Goal: Find specific page/section: Find specific page/section

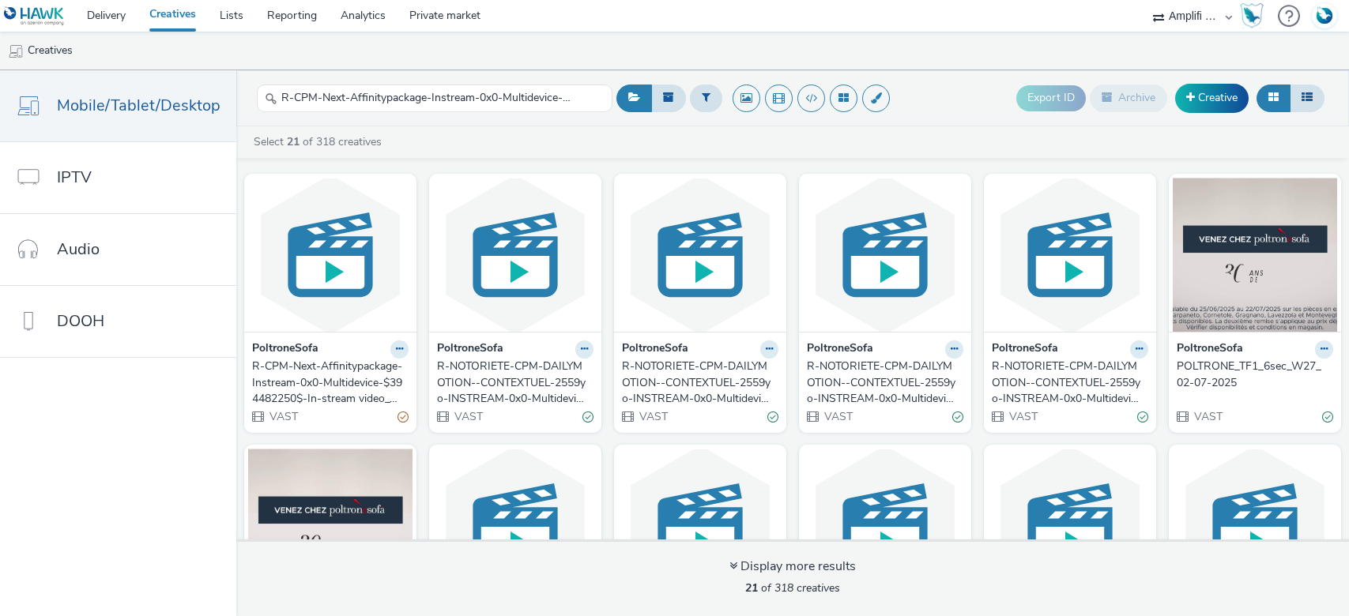
select select "d57a0b46-ef33-4938-977b-e6d07593e41f"
drag, startPoint x: 0, startPoint y: 0, endPoint x: 550, endPoint y: 95, distance: 558.1
click at [550, 95] on input "R-CPM-Next-Affinitypackage-Instream-0x0-Multidevice-$394482250$-In-stream video…" at bounding box center [435, 99] width 356 height 28
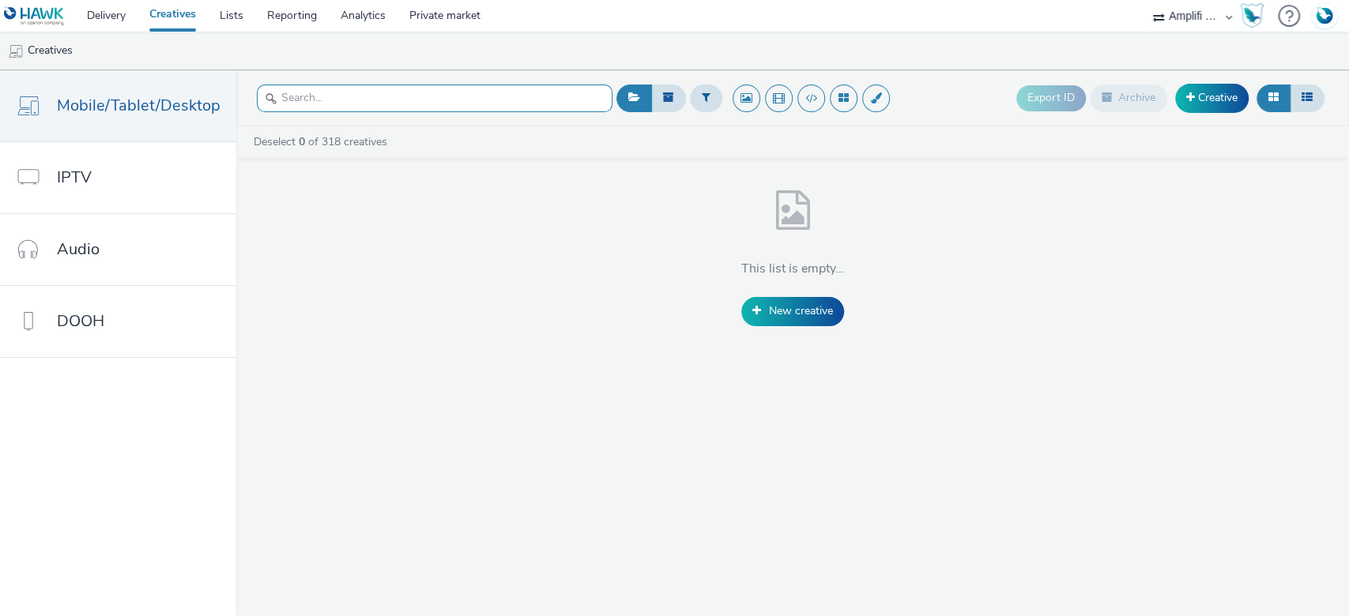
paste input "R-CPM-Next-Affinitypackage-Instream-0x0-Multidevice-$394482250$-In-stream video…"
type input "R-CPM-Next-Affinitypackage-Instream-0x0-Multidevice-$394482250$-In-stream video…"
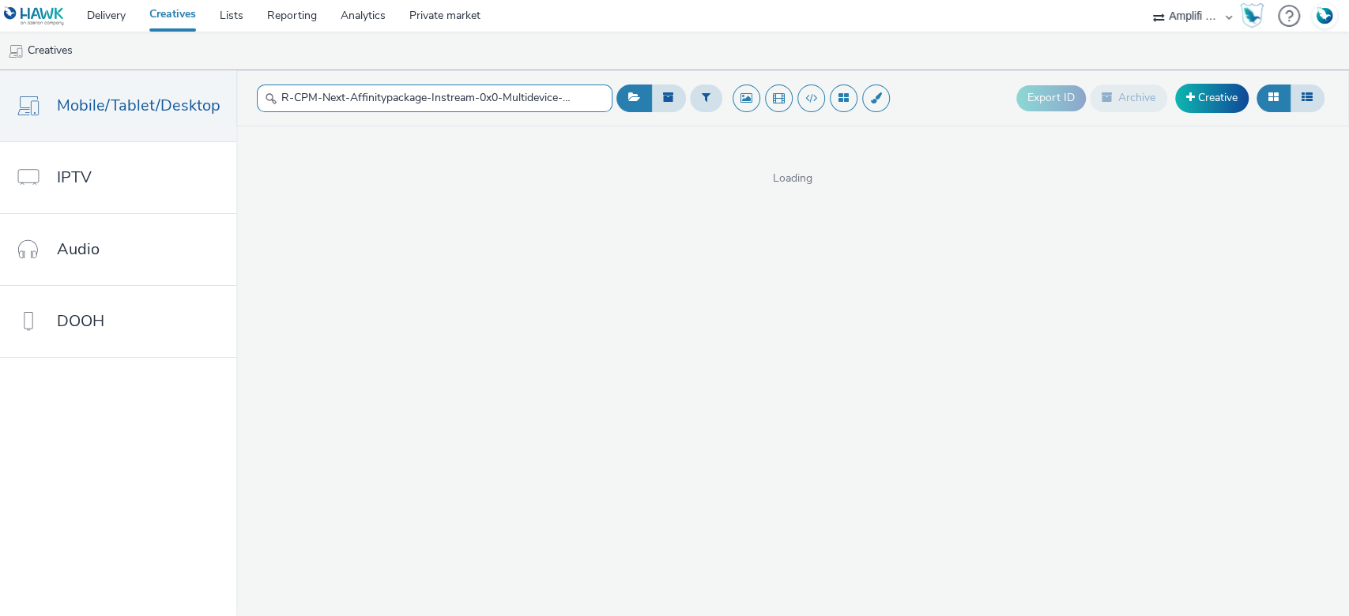
scroll to position [0, 177]
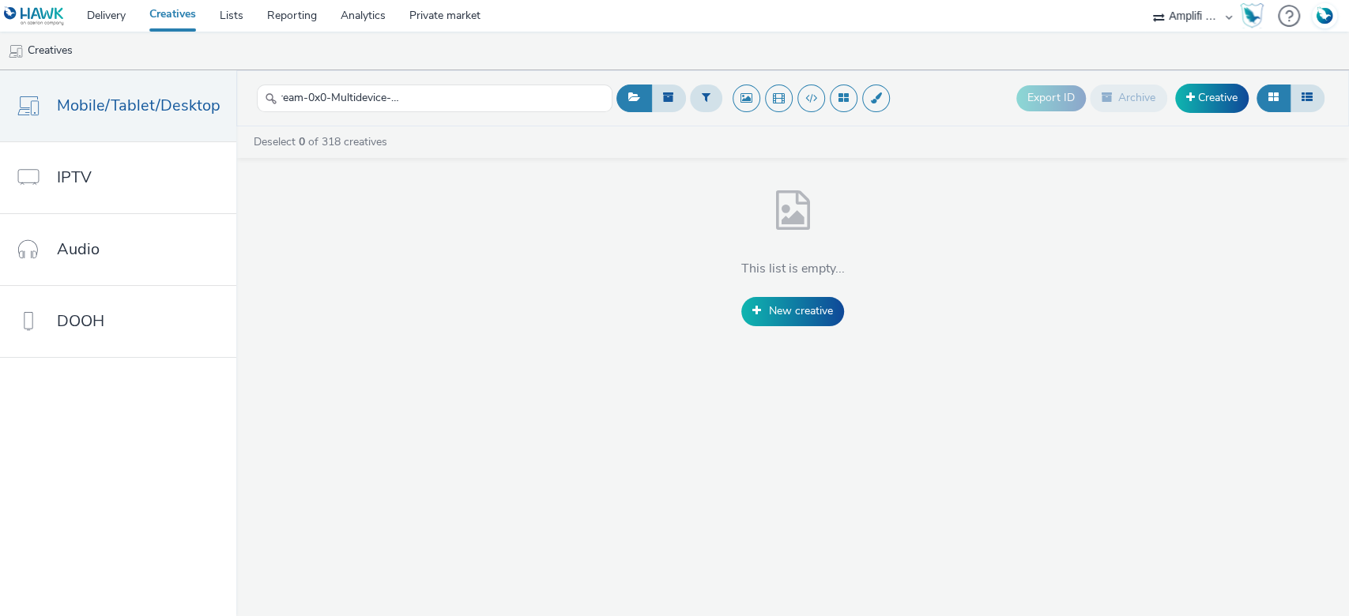
click at [1182, 21] on select "ABI Media Ad4Health Adevinta ADITIKS Adops Agence79 AllMatik AMnet FR Amplifi F…" at bounding box center [1192, 16] width 95 height 32
click at [550, 205] on div "This list is empty... New creative" at bounding box center [792, 254] width 1113 height 144
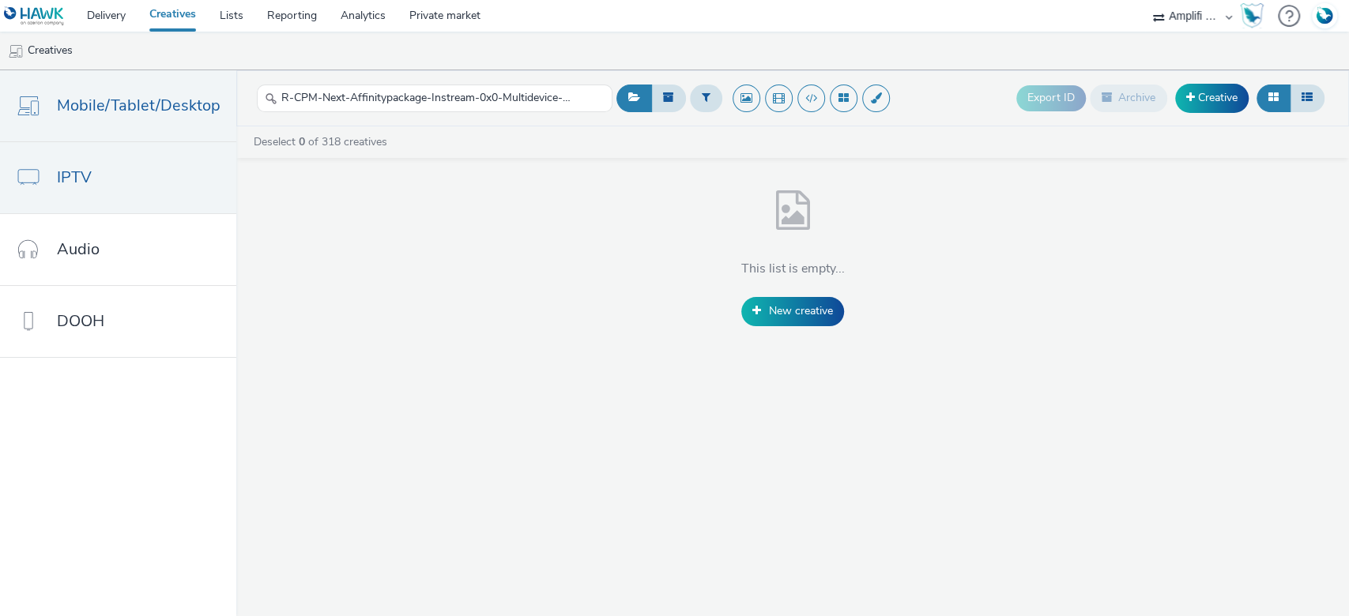
click at [78, 153] on link "IPTV" at bounding box center [118, 177] width 236 height 71
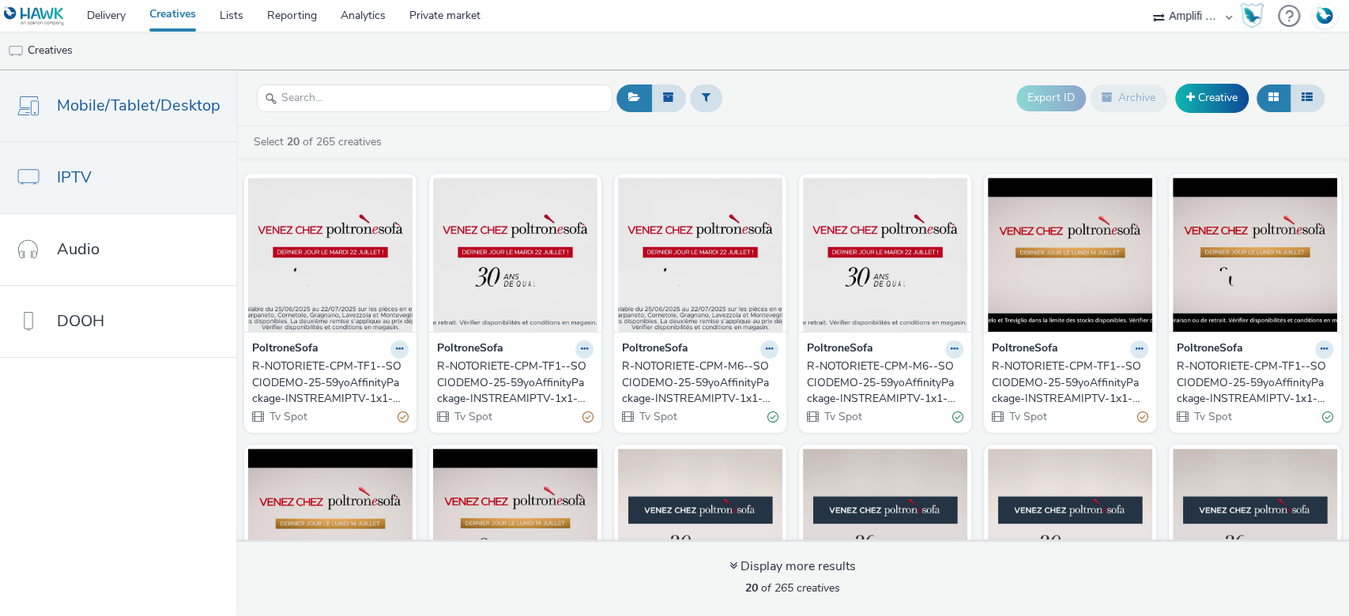
click at [113, 116] on span "Mobile/Tablet/Desktop" at bounding box center [139, 105] width 164 height 23
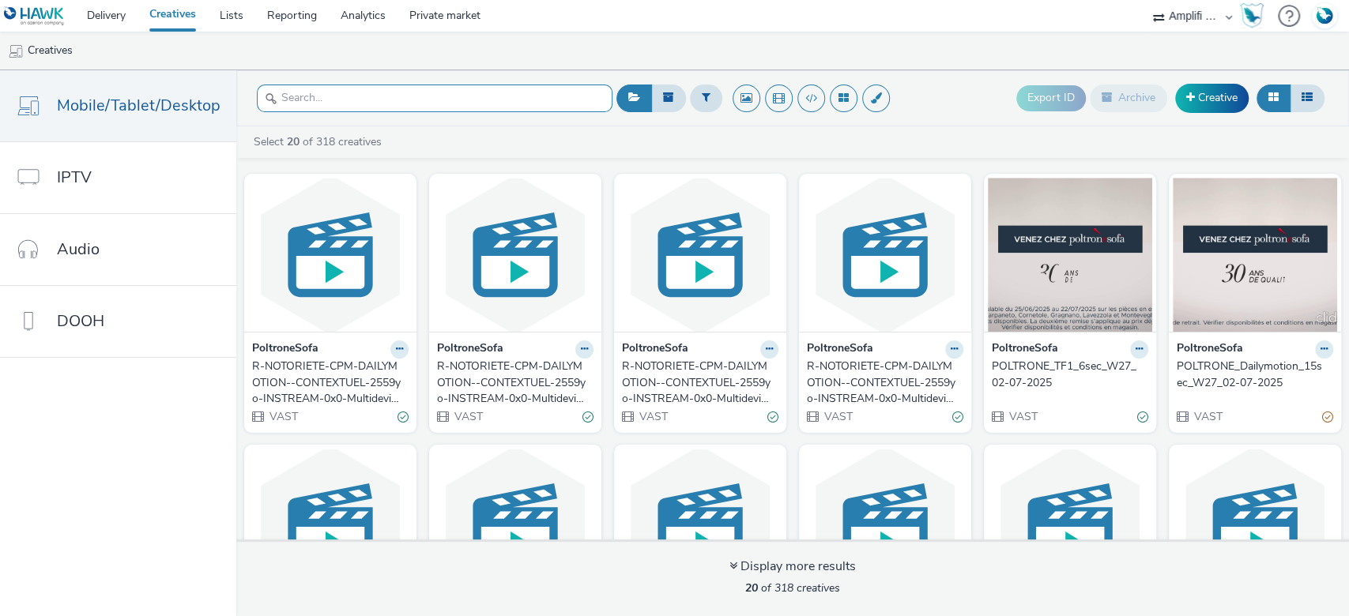
click at [327, 100] on input "text" at bounding box center [435, 99] width 356 height 28
paste input "R-CPM-Next-Affinitypackage-Instream-0x0-Multidevice-$394482250$-W20"
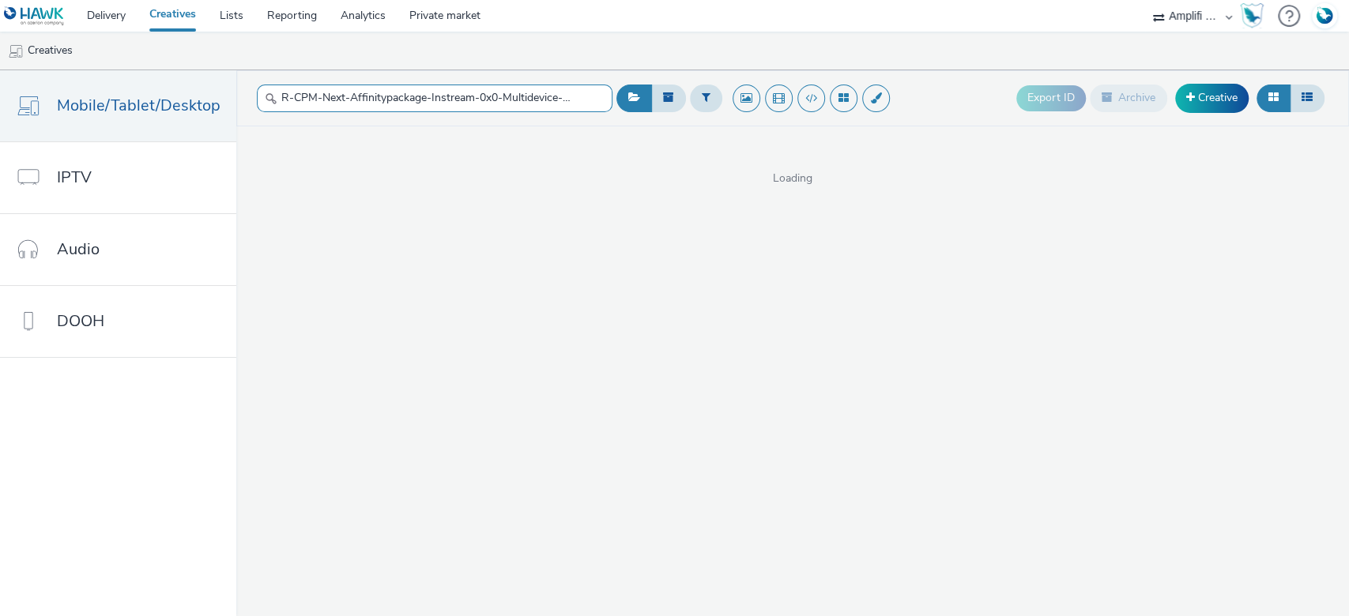
scroll to position [0, 95]
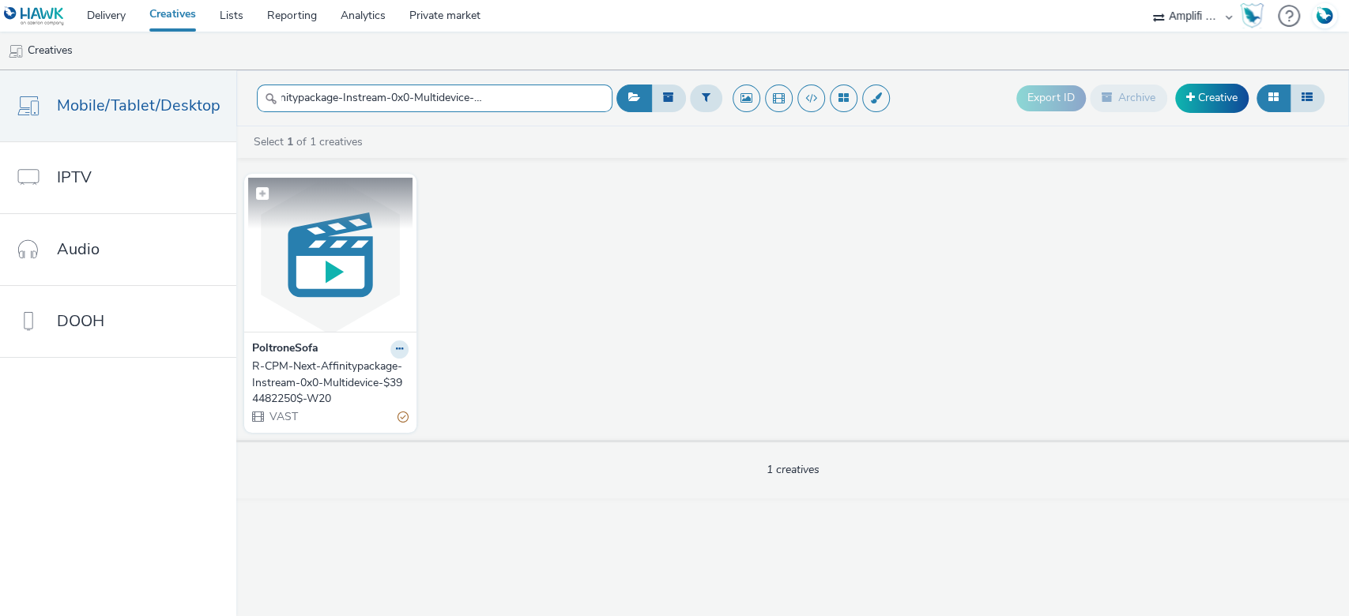
type input "R-CPM-Next-Affinitypackage-Instream-0x0-Multidevice-$394482250$-W20"
click at [319, 225] on figure at bounding box center [330, 255] width 164 height 154
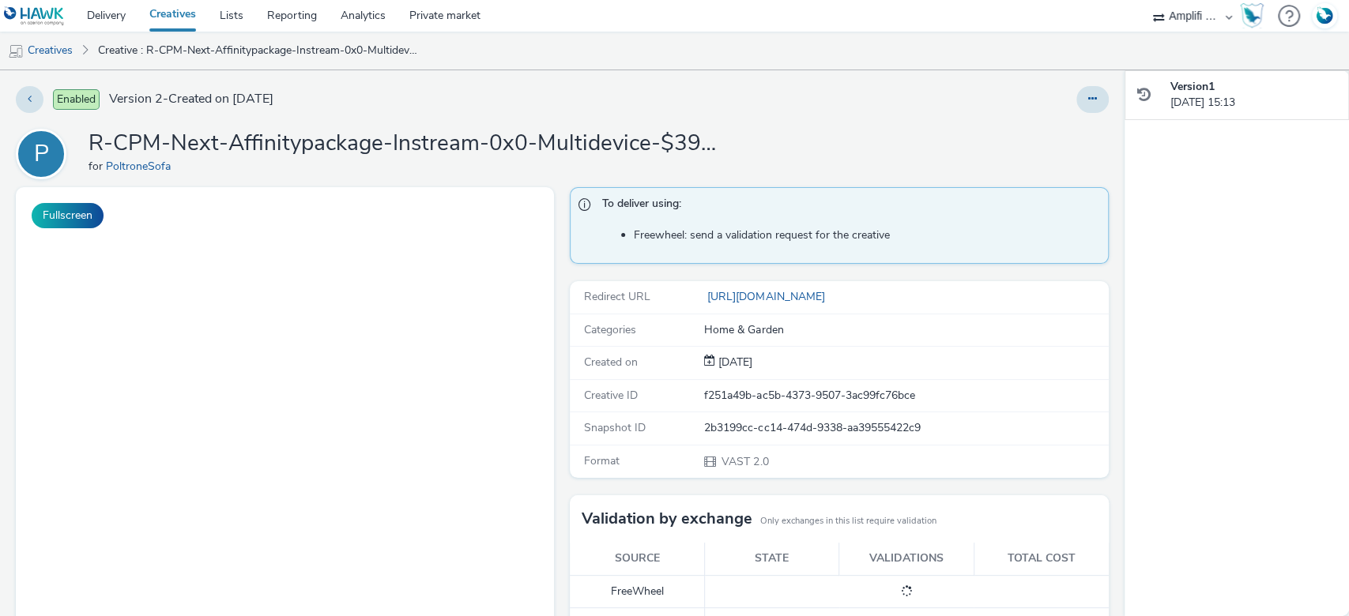
scroll to position [303, 0]
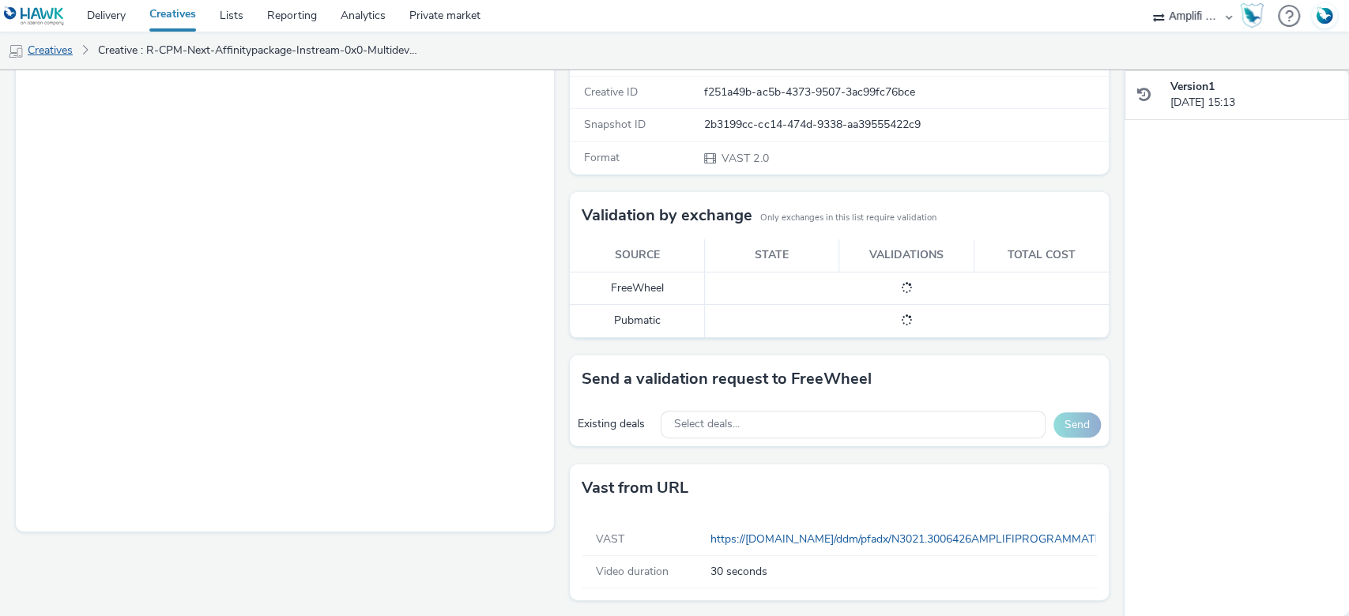
click at [44, 43] on link "Creatives" at bounding box center [40, 51] width 81 height 38
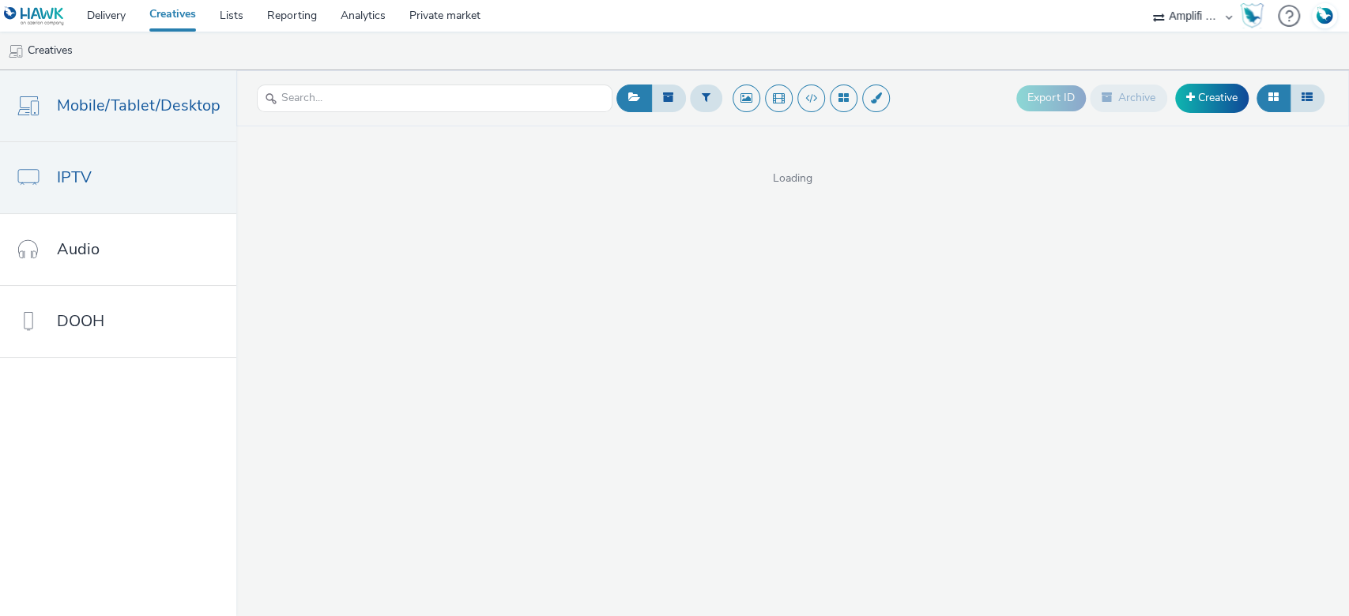
click at [131, 174] on link "IPTV" at bounding box center [118, 177] width 236 height 71
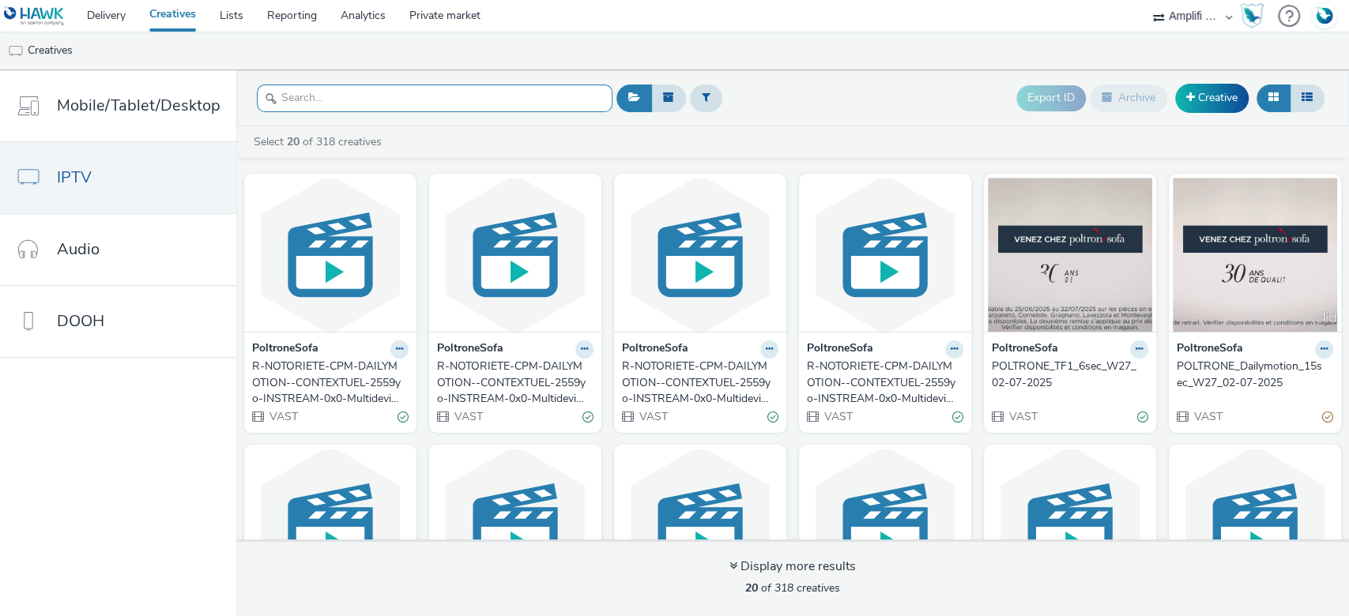
click at [360, 106] on input "text" at bounding box center [435, 99] width 356 height 28
paste input "R-CPM-Next-Affinitypackage-InstreamIPTV-0x0-TV-$394526936$-In-stream video_W21"
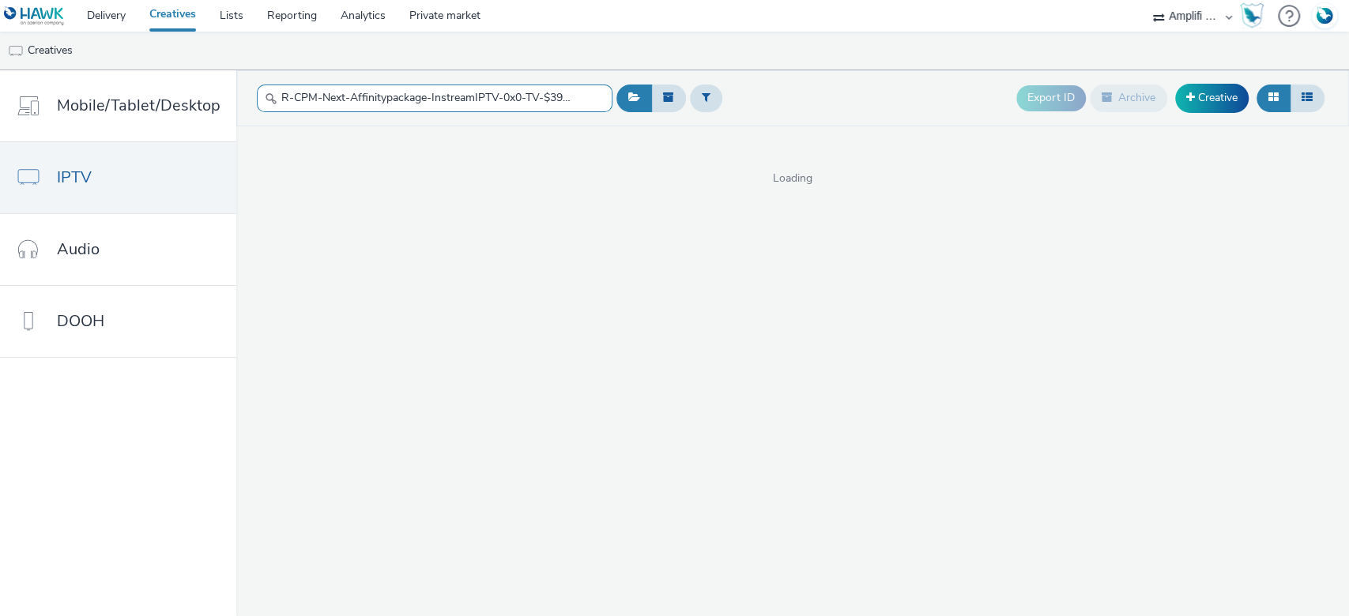
scroll to position [0, 158]
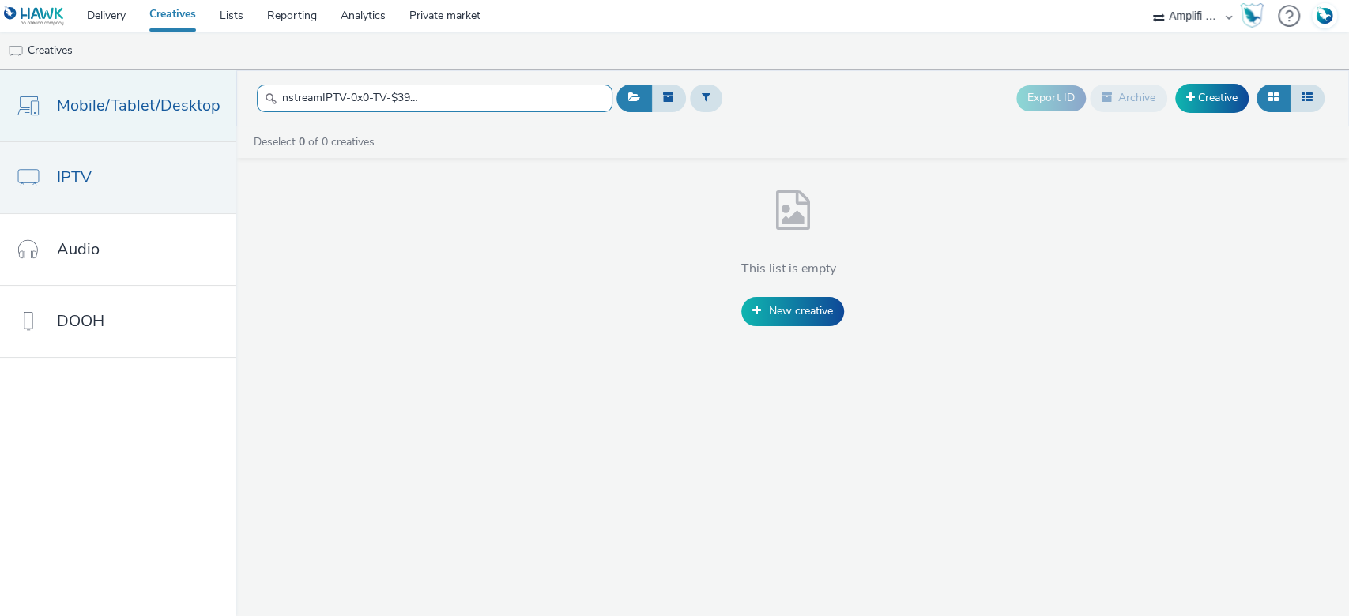
type input "R-CPM-Next-Affinitypackage-InstreamIPTV-0x0-TV-$394526936$-In-stream video_W21"
click at [77, 90] on link "Mobile/Tablet/Desktop" at bounding box center [118, 105] width 236 height 71
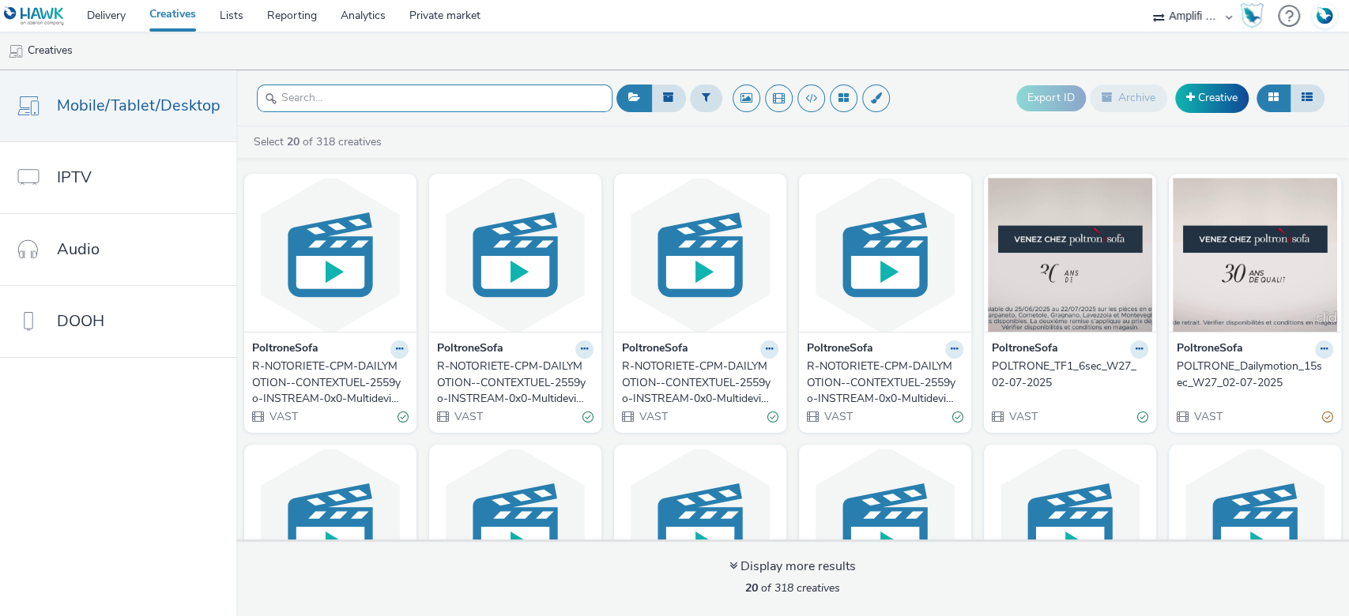
click at [368, 89] on input "text" at bounding box center [435, 99] width 356 height 28
paste input "R-CPM-Next-Affinitypackage-InstreamIPTV-0x0-TV-$394526936$-In-stream video_W21"
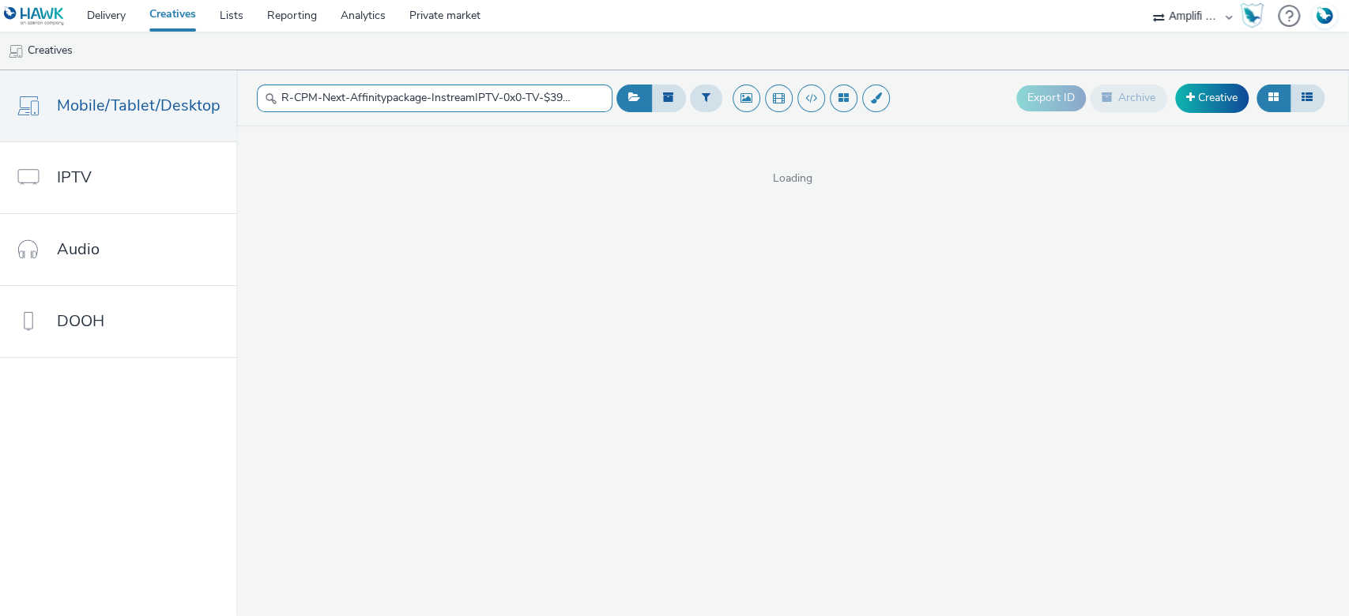
scroll to position [0, 158]
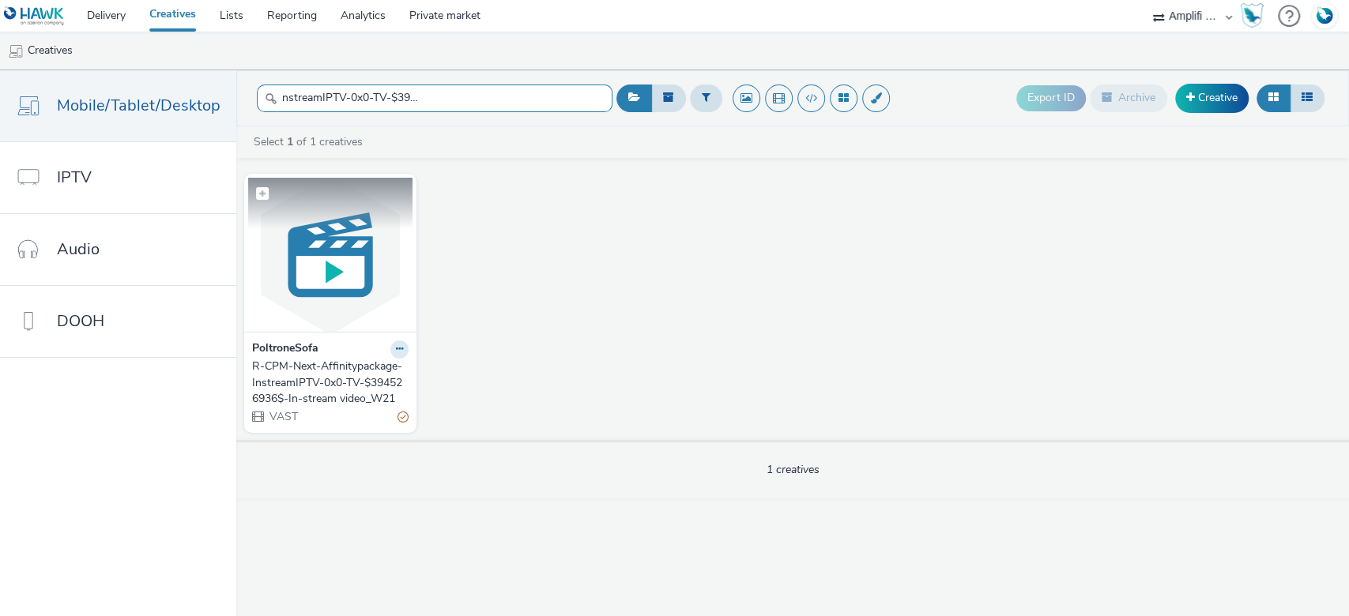
type input "R-CPM-Next-Affinitypackage-InstreamIPTV-0x0-TV-$394526936$-In-stream video_W21"
click at [340, 212] on figcaption at bounding box center [330, 203] width 164 height 51
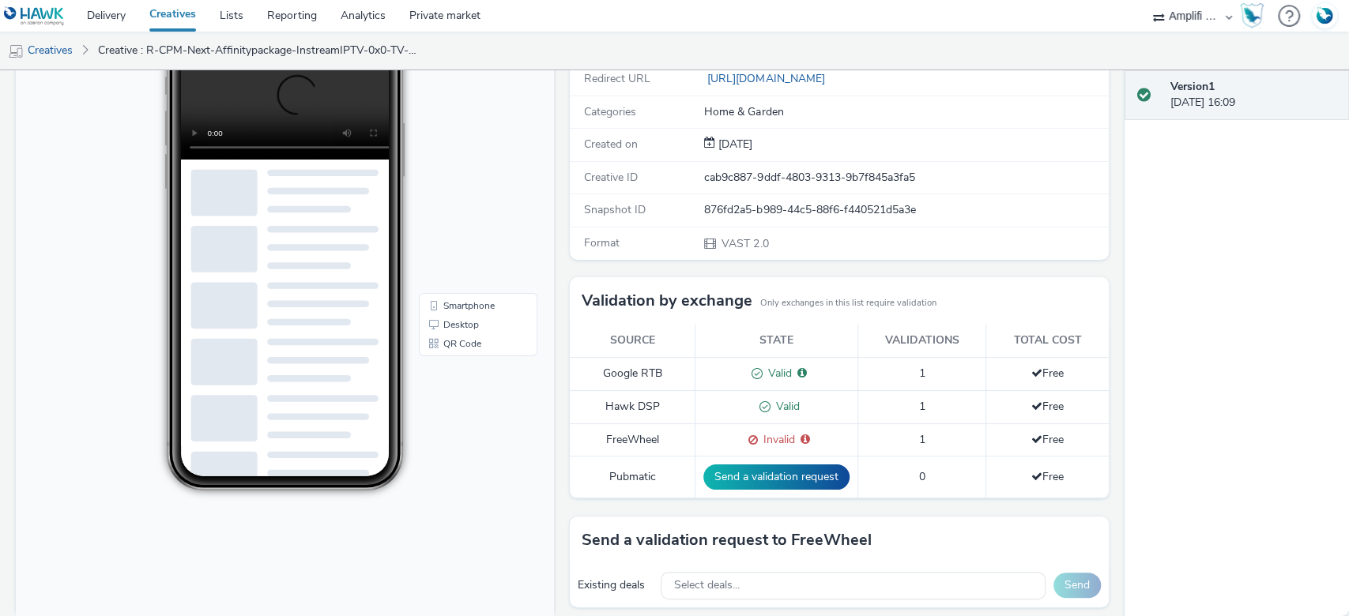
scroll to position [379, 0]
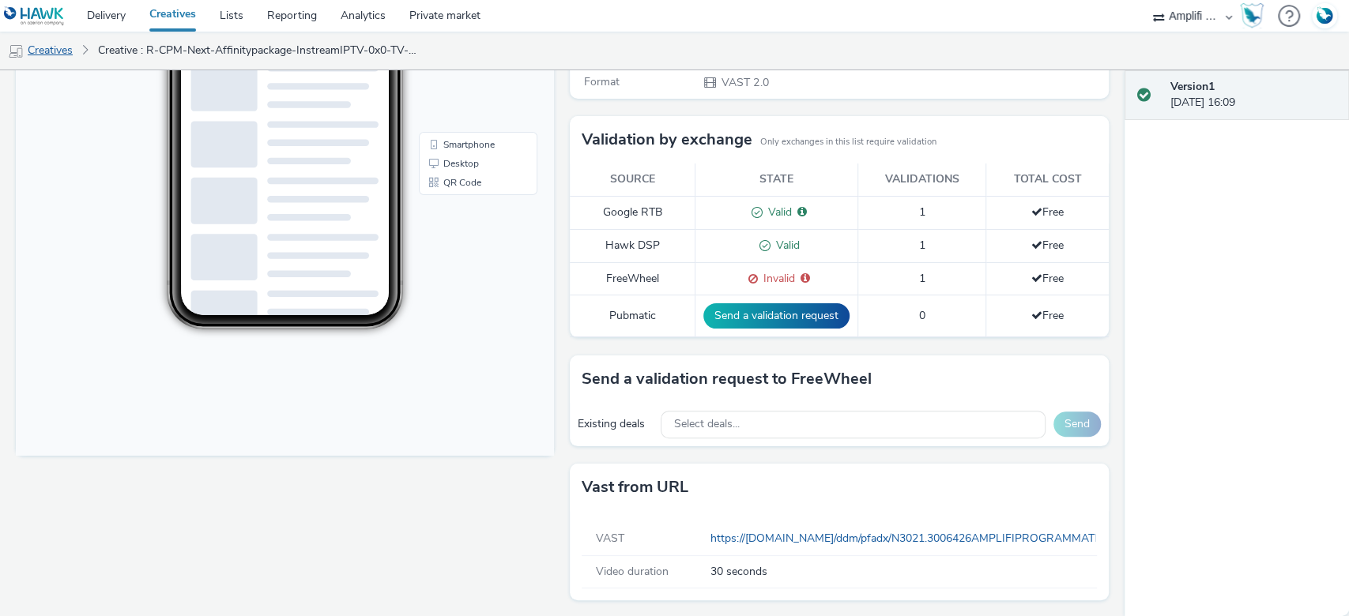
click at [38, 48] on link "Creatives" at bounding box center [40, 51] width 81 height 38
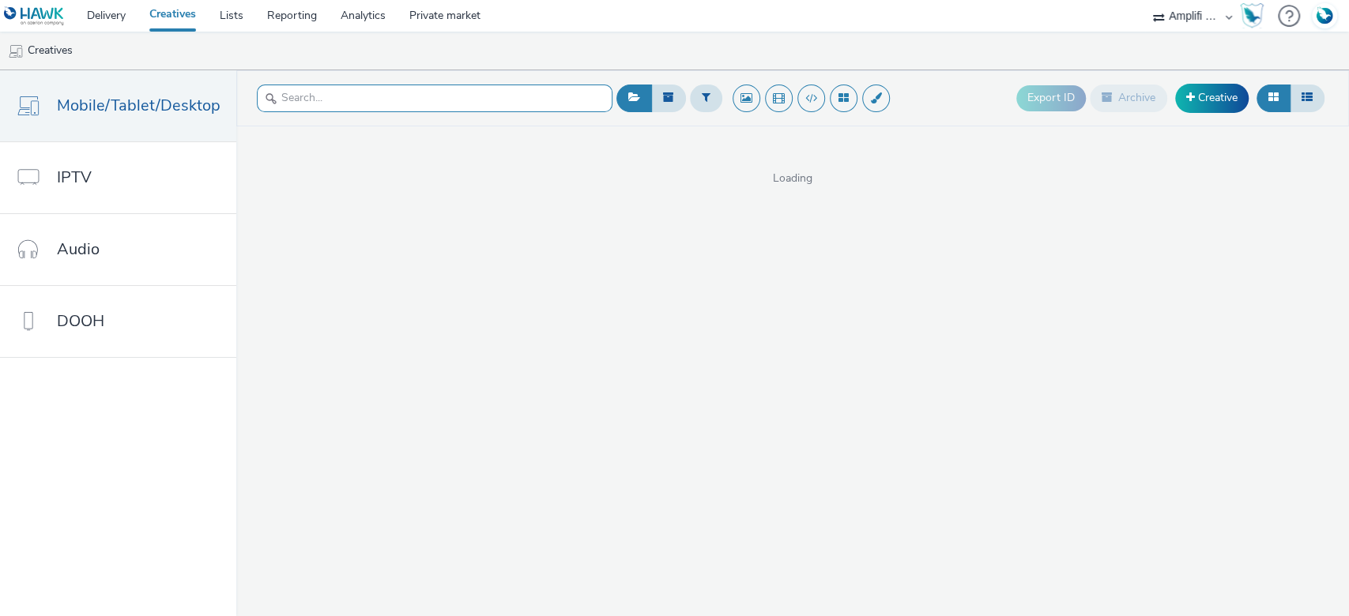
click at [360, 102] on input "text" at bounding box center [435, 99] width 356 height 28
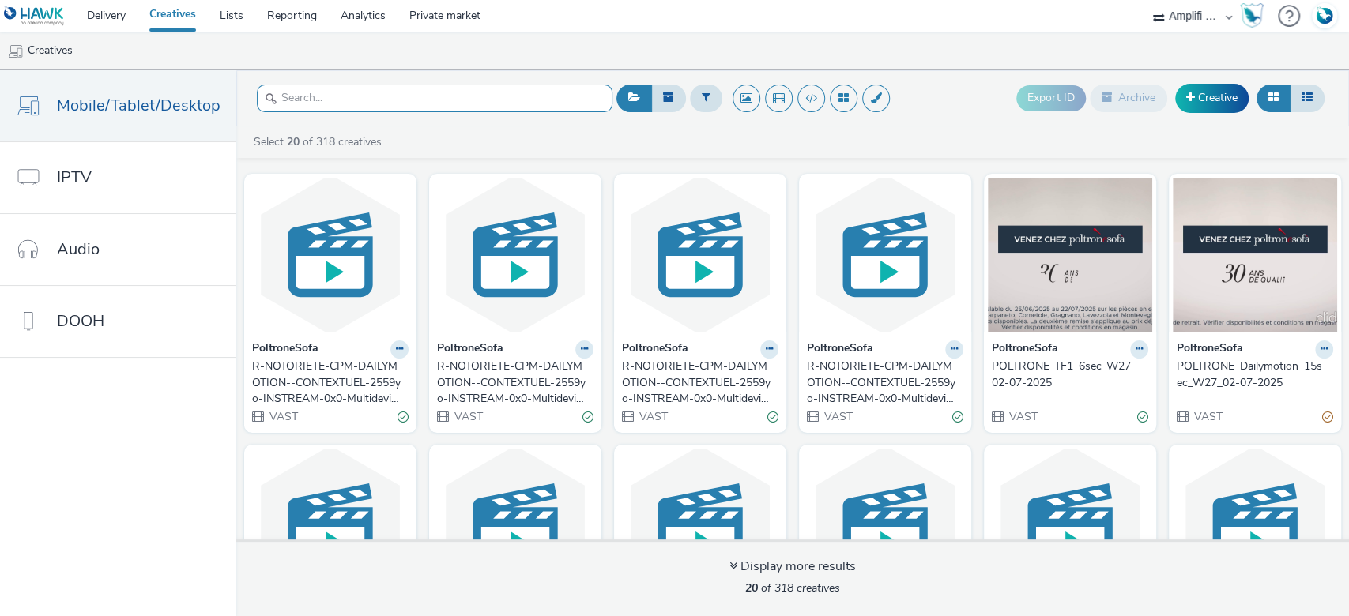
paste input "R-CPM-Next-Affinitypackage-InstreamIPTV-0x0-TV_$389391438$_W9"
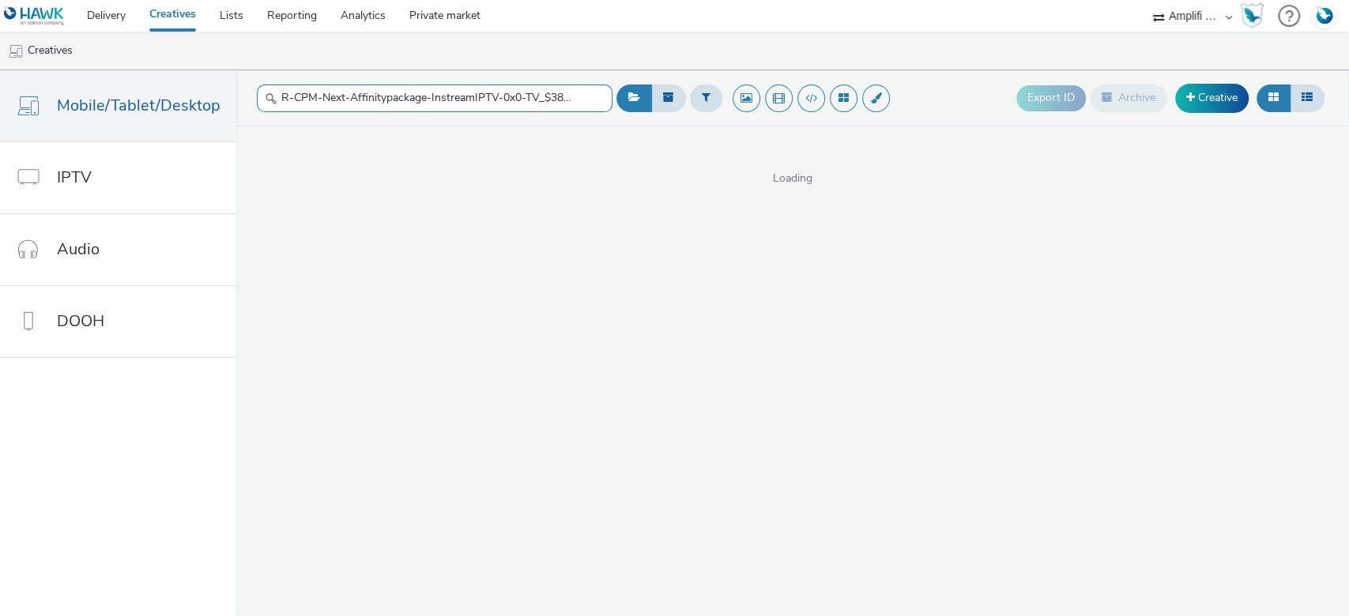
scroll to position [0, 70]
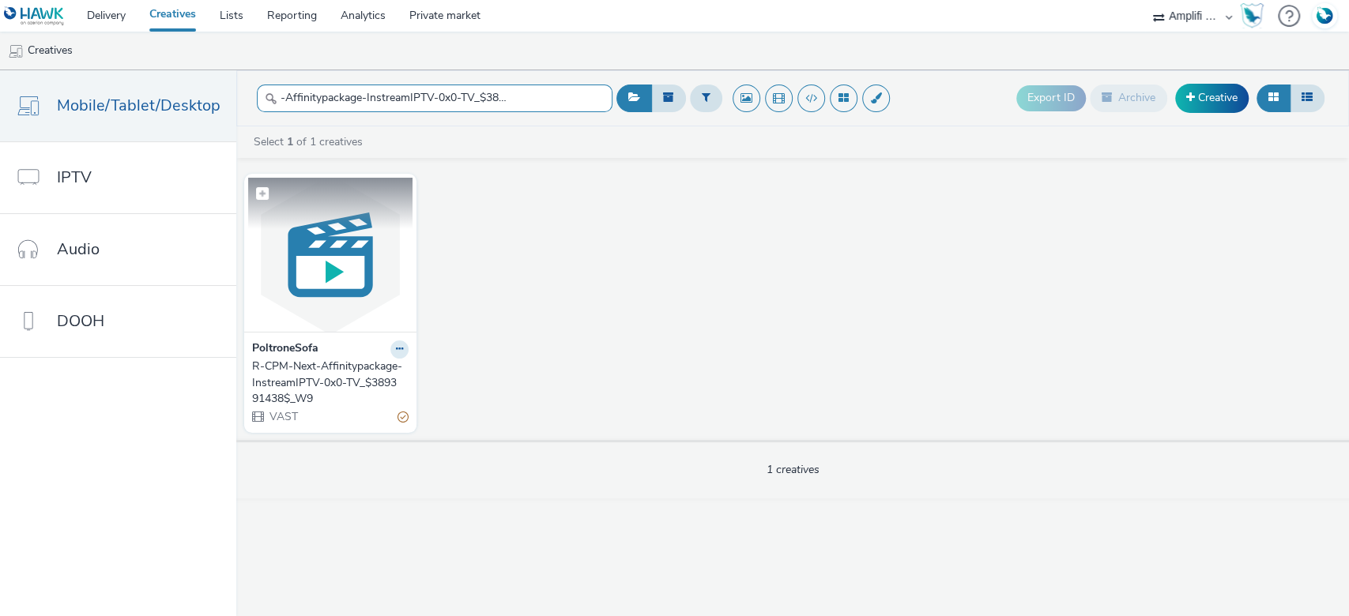
type input "R-CPM-Next-Affinitypackage-InstreamIPTV-0x0-TV_$389391438$_W9"
click at [318, 240] on img at bounding box center [330, 255] width 164 height 154
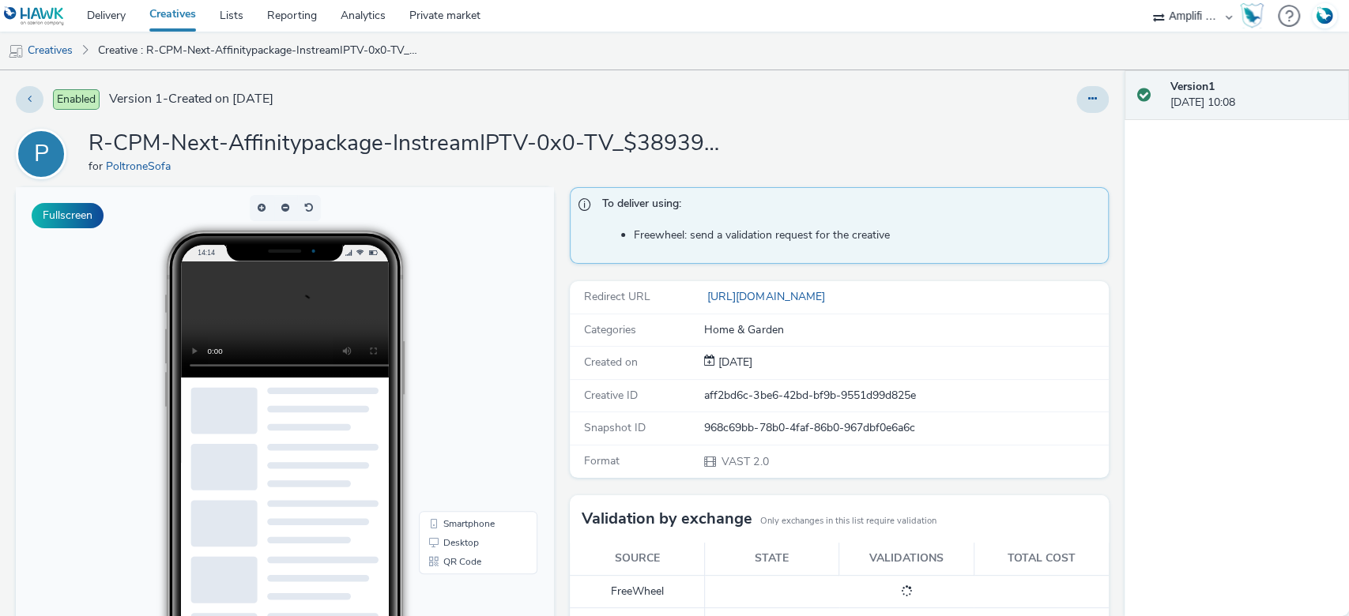
scroll to position [303, 0]
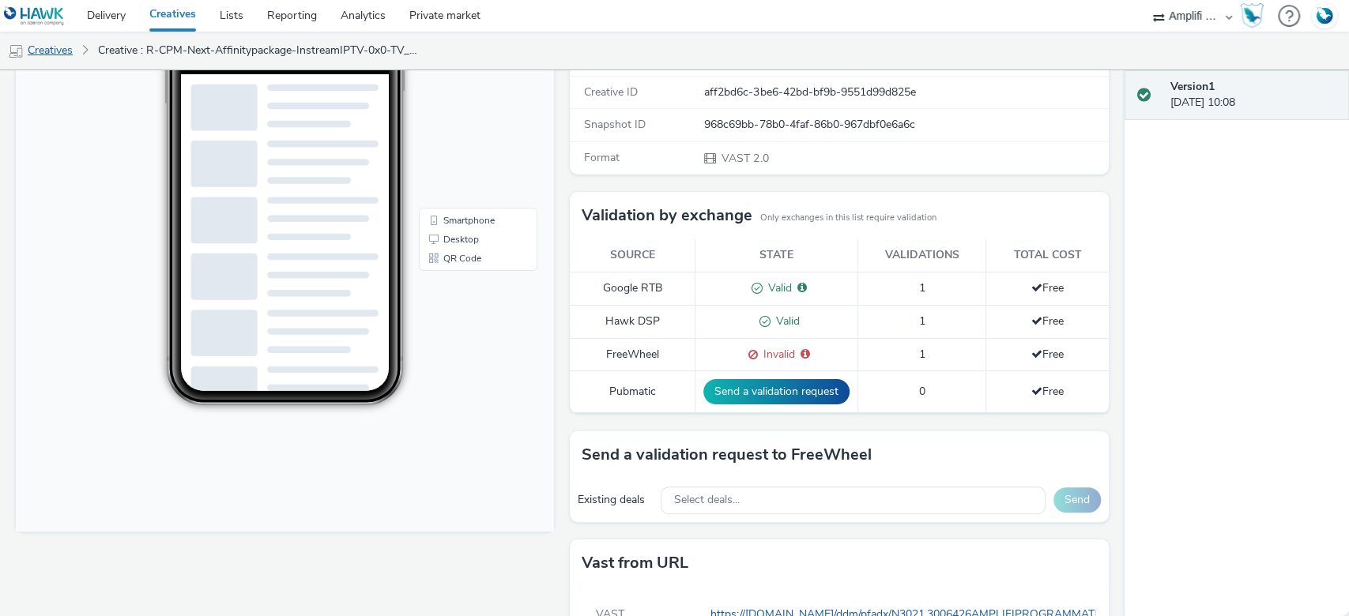
click at [43, 51] on link "Creatives" at bounding box center [40, 51] width 81 height 38
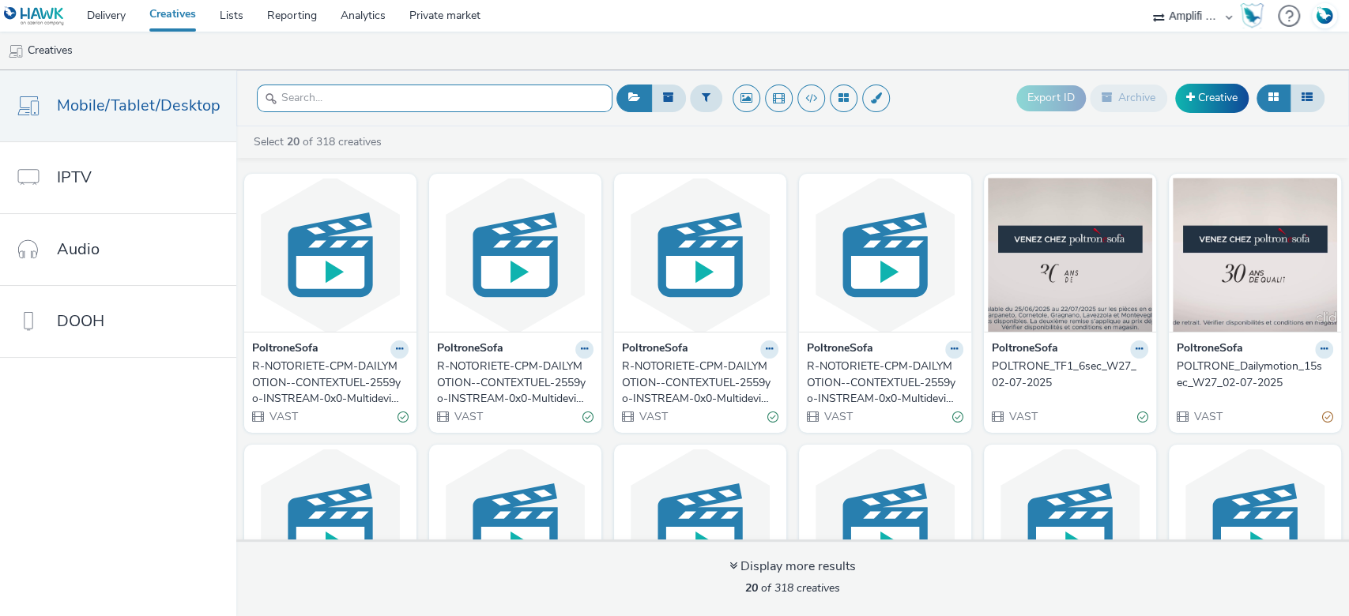
click at [392, 87] on input "text" at bounding box center [435, 99] width 356 height 28
paste input "R-CPM-Next-Affinitypackage-InstreamTVProg-0x0-Multidevice_$385279241$_W2"
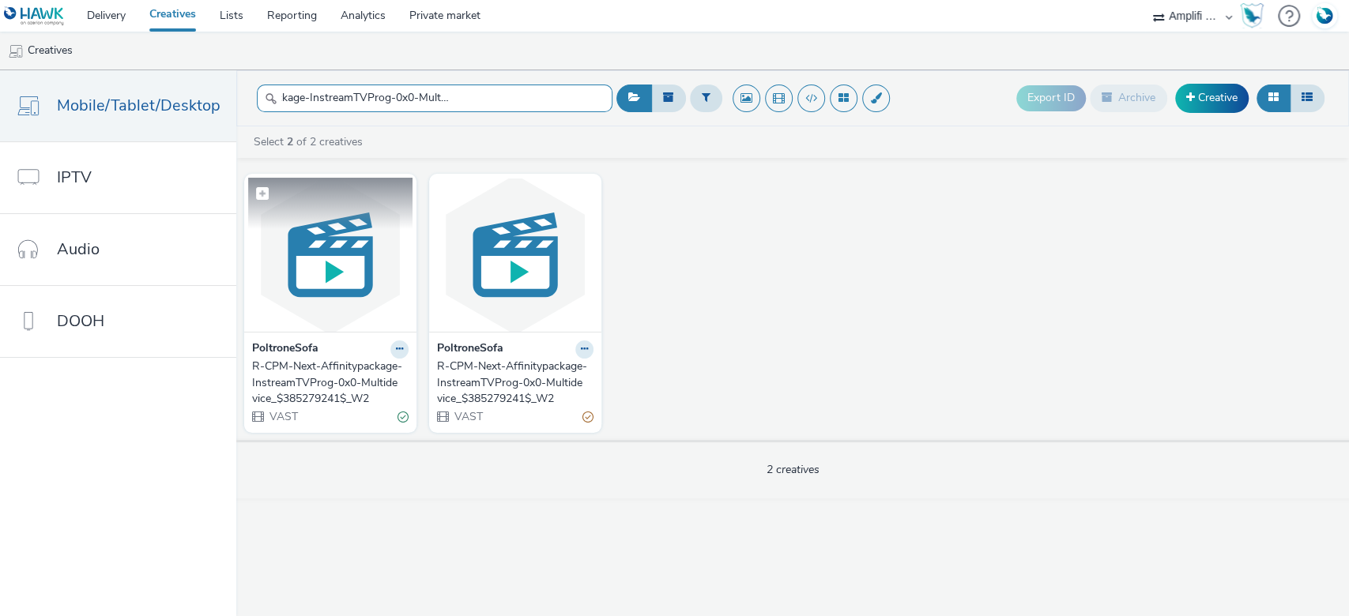
type input "R-CPM-Next-Affinitypackage-InstreamTVProg-0x0-Multidevice_$385279241$_W2"
click at [268, 236] on img at bounding box center [330, 255] width 164 height 154
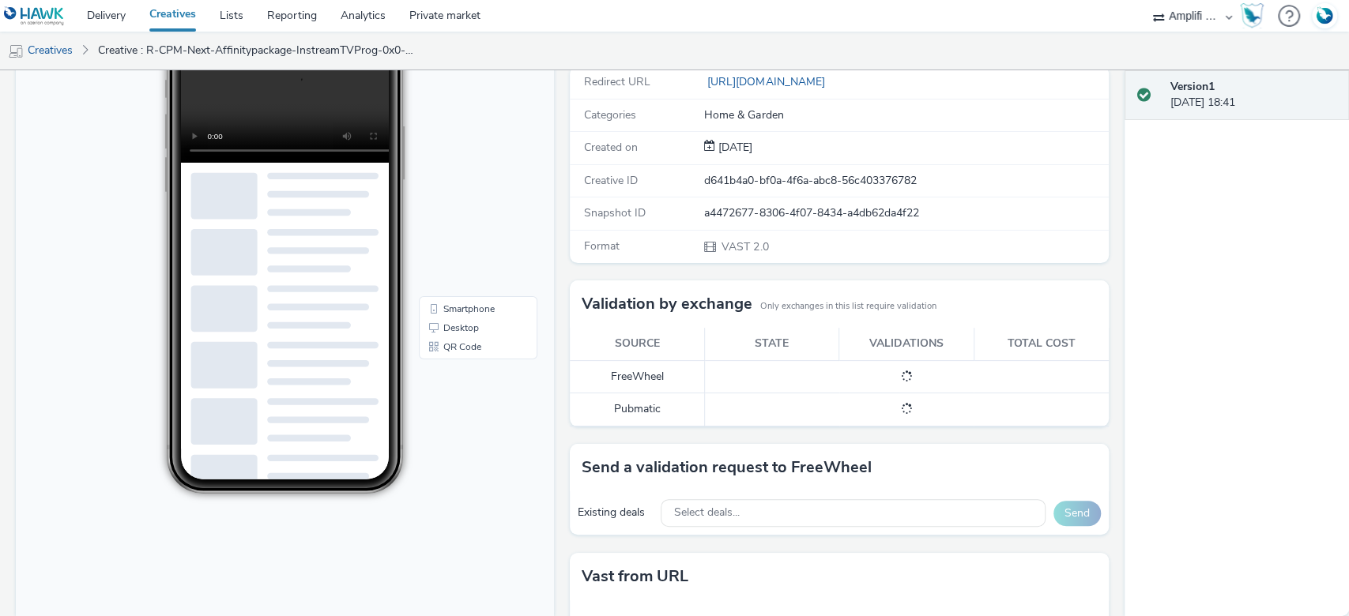
scroll to position [303, 0]
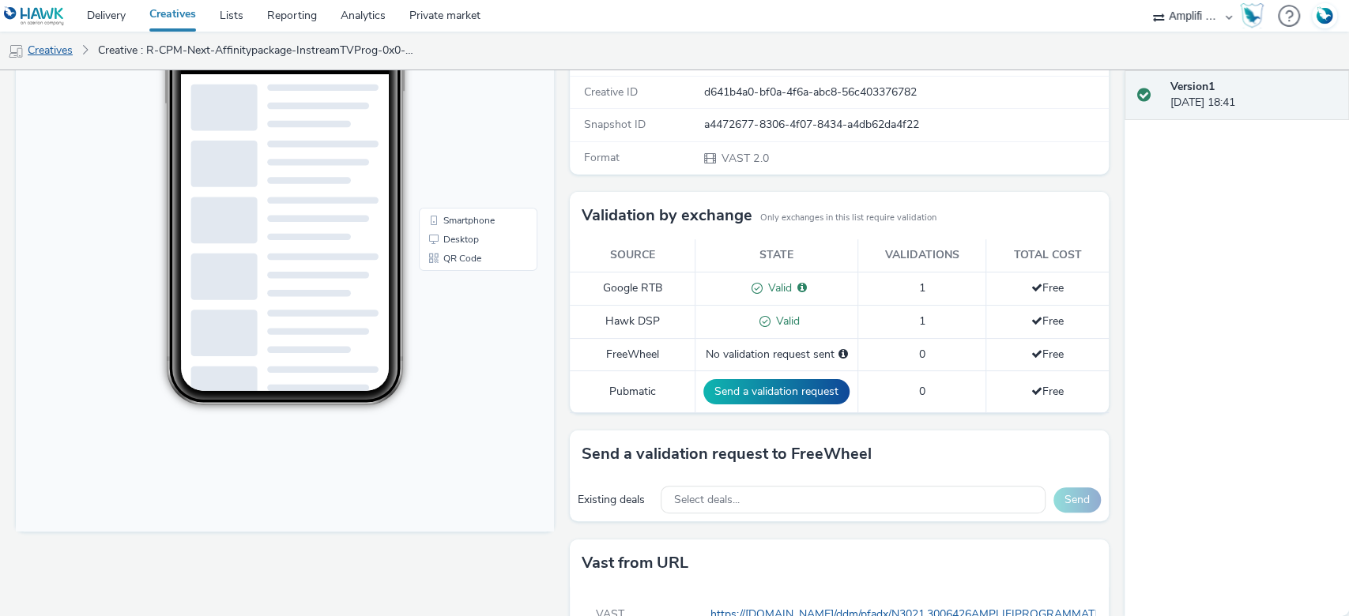
click at [57, 51] on link "Creatives" at bounding box center [40, 51] width 81 height 38
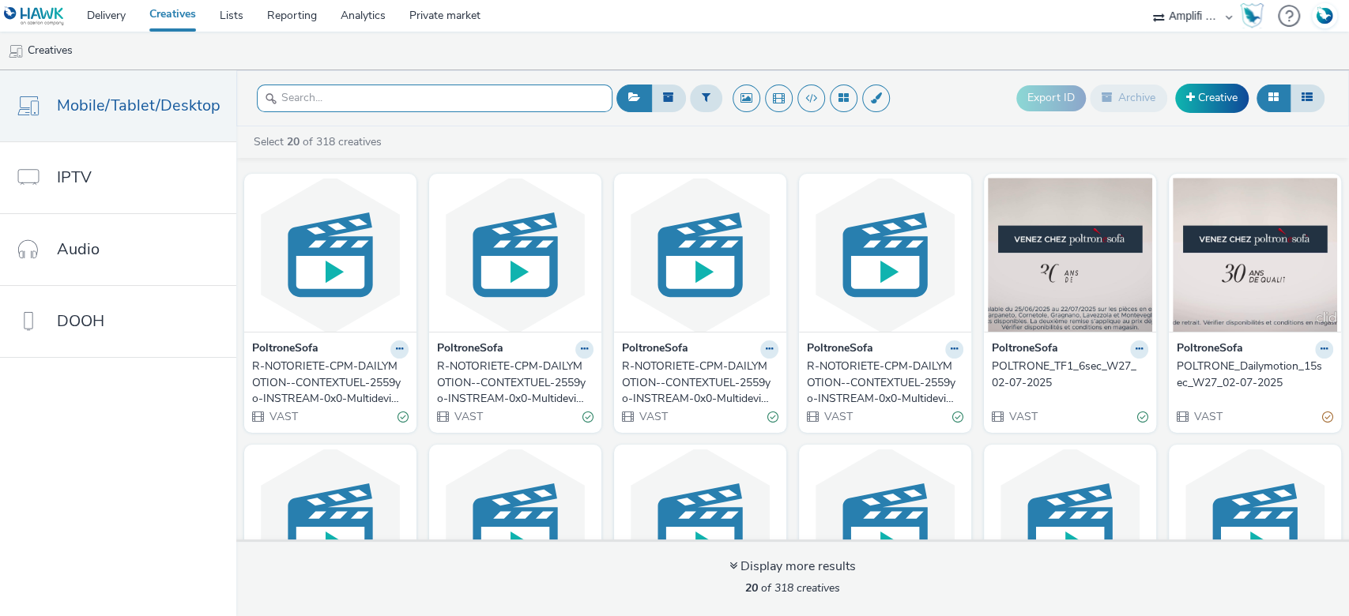
click at [345, 96] on input "text" at bounding box center [435, 99] width 356 height 28
paste input "R-CPM-Next-Affinitypackage-InstreamTVProg-0x0-Multidevice_$387411397$_W6"
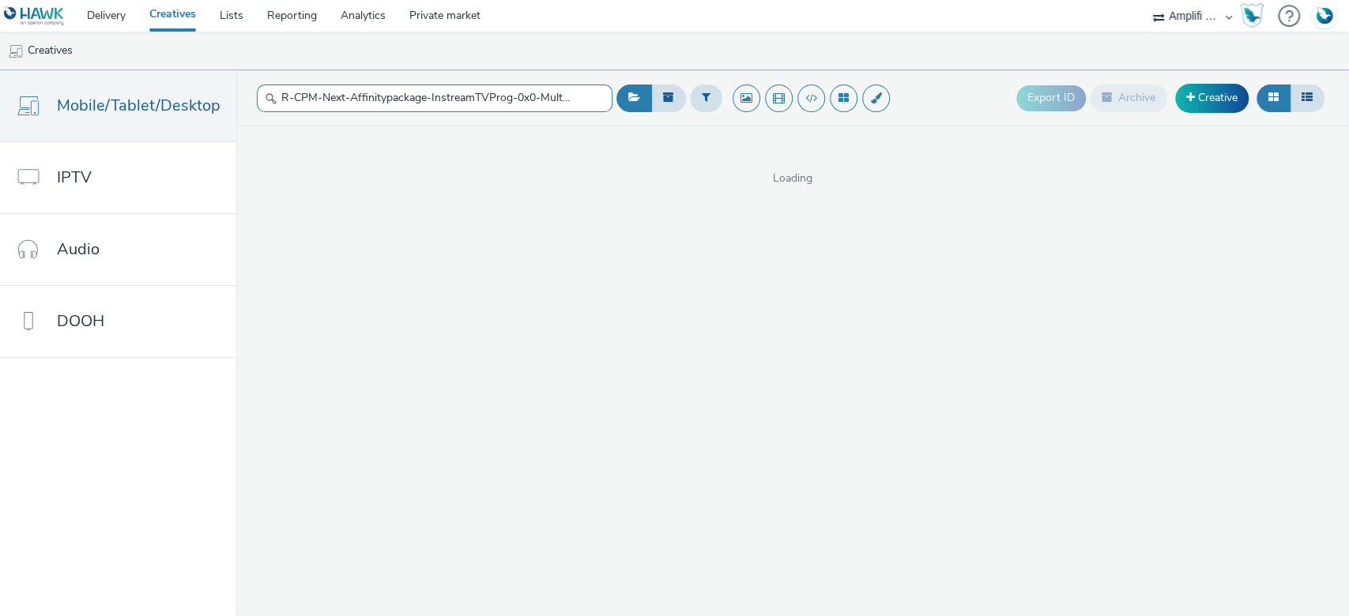
scroll to position [0, 127]
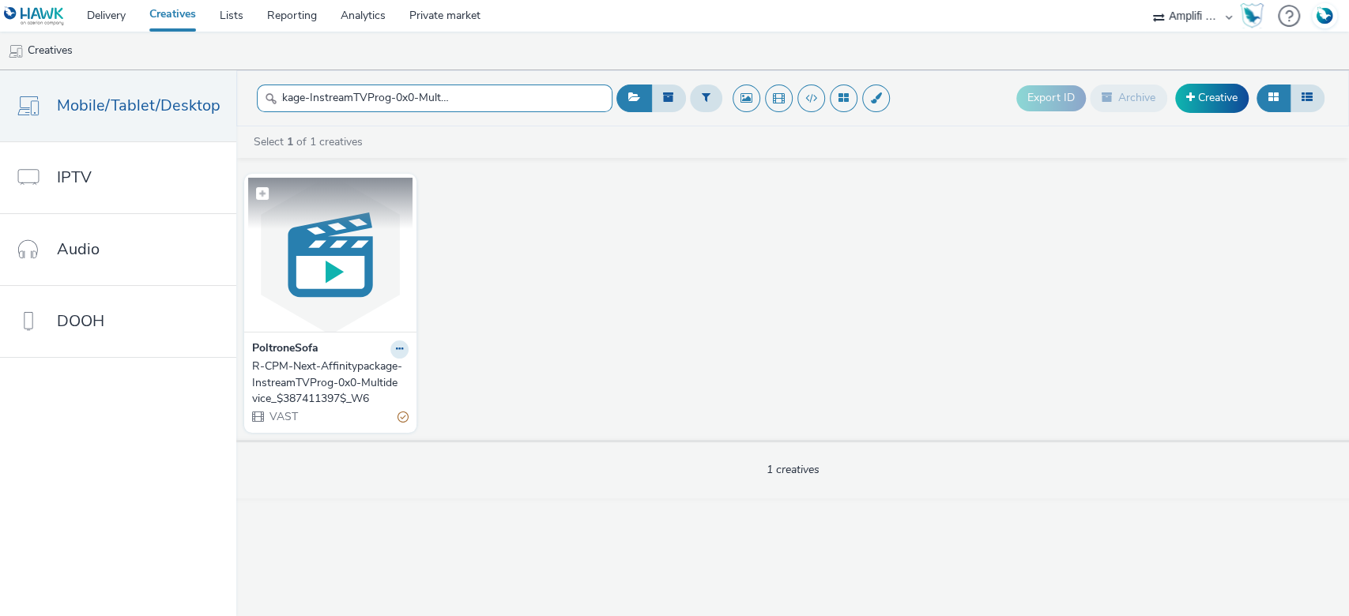
type input "R-CPM-Next-Affinitypackage-InstreamTVProg-0x0-Multidevice_$387411397$_W6"
click at [374, 237] on img at bounding box center [330, 255] width 164 height 154
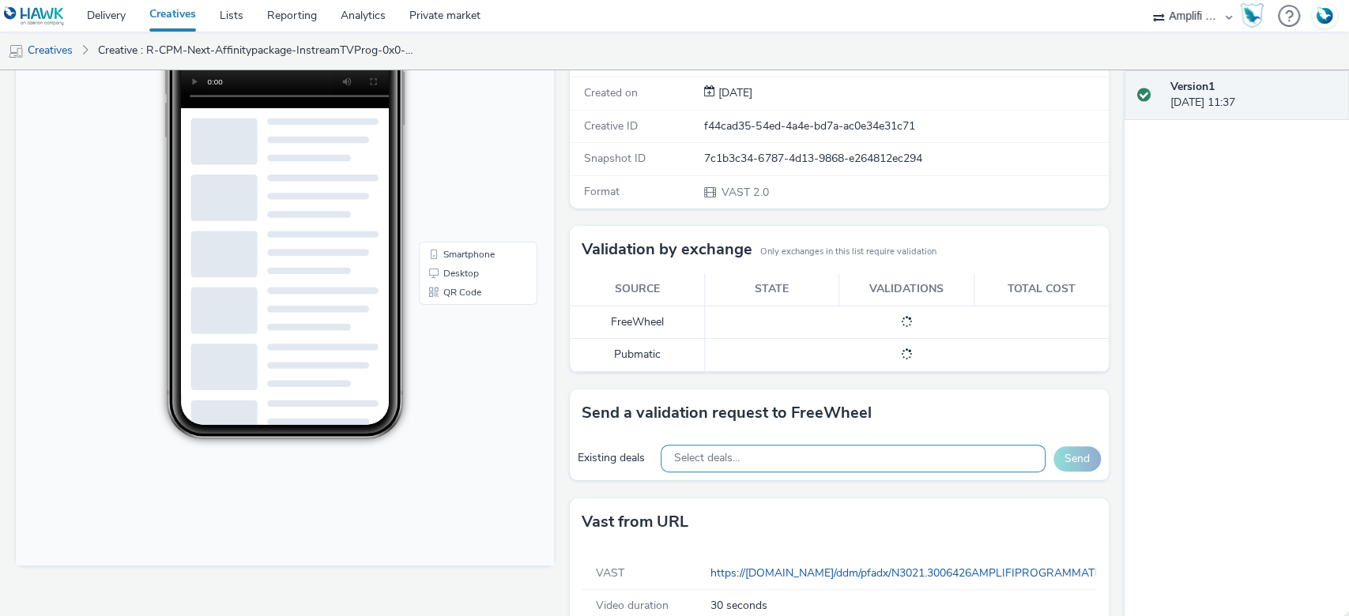
scroll to position [303, 0]
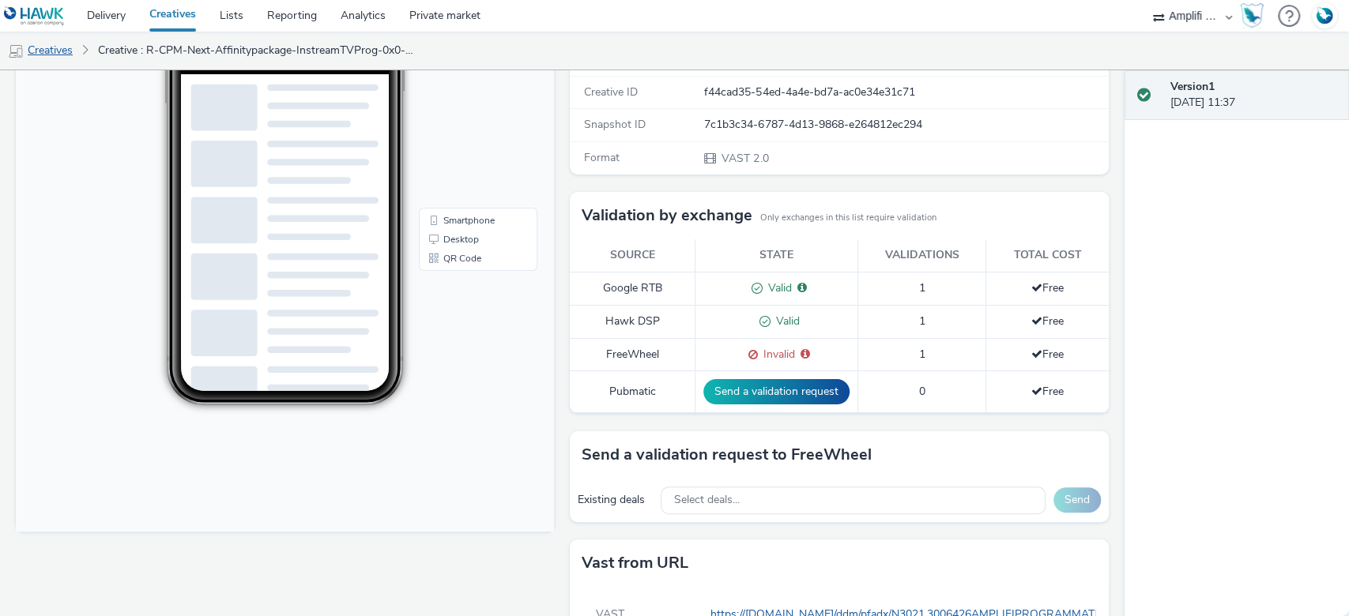
click at [50, 42] on link "Creatives" at bounding box center [40, 51] width 81 height 38
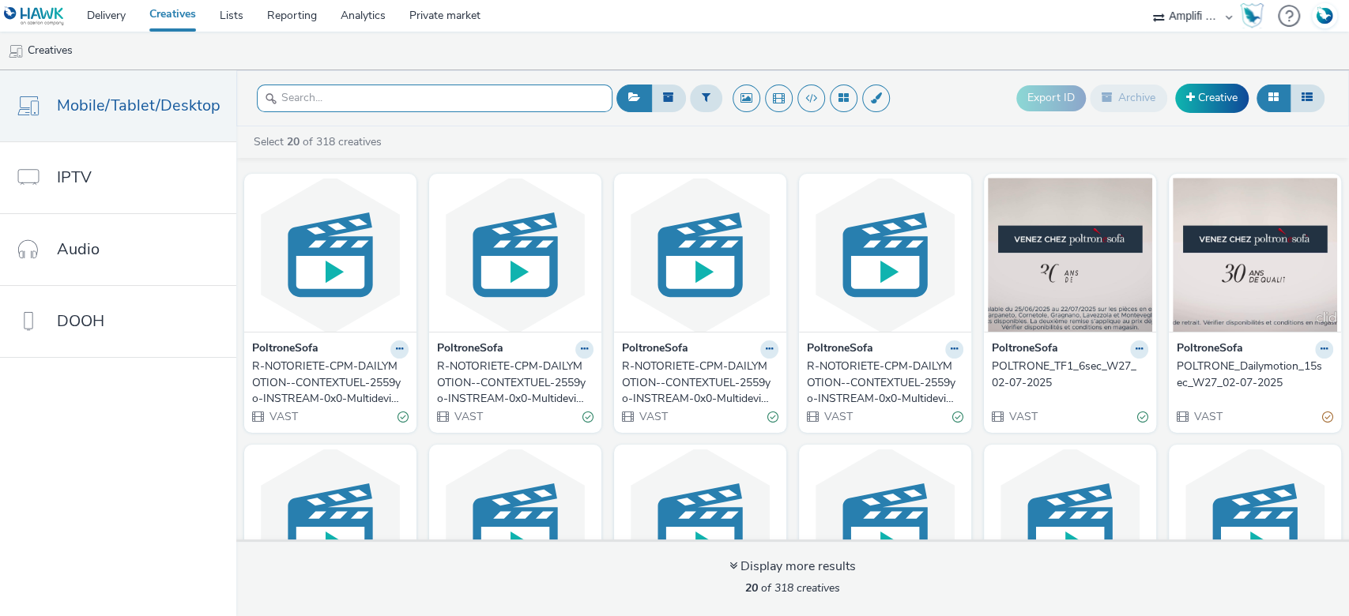
click at [333, 96] on input "text" at bounding box center [435, 99] width 356 height 28
paste input "R-CPM-Prisma-2559yo-PreRoll-0x0-Multidevice-$398270748$-W26"
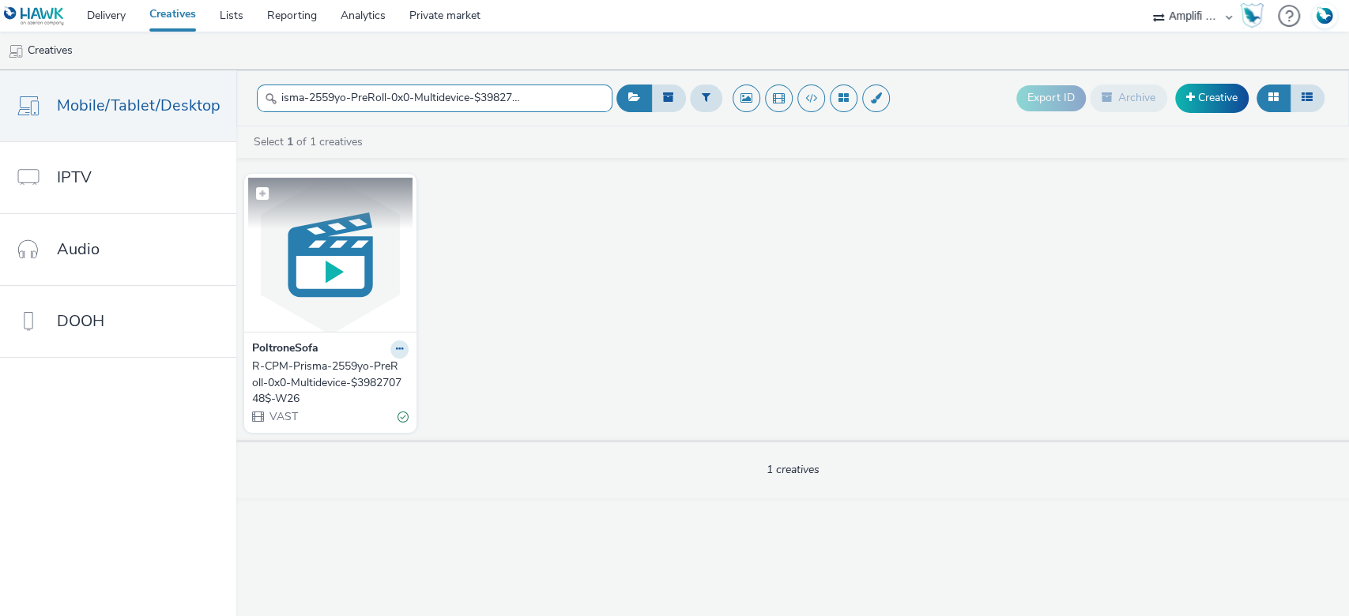
type input "R-CPM-Prisma-2559yo-PreRoll-0x0-Multidevice-$398270748$-W26"
click at [364, 307] on img at bounding box center [330, 255] width 164 height 154
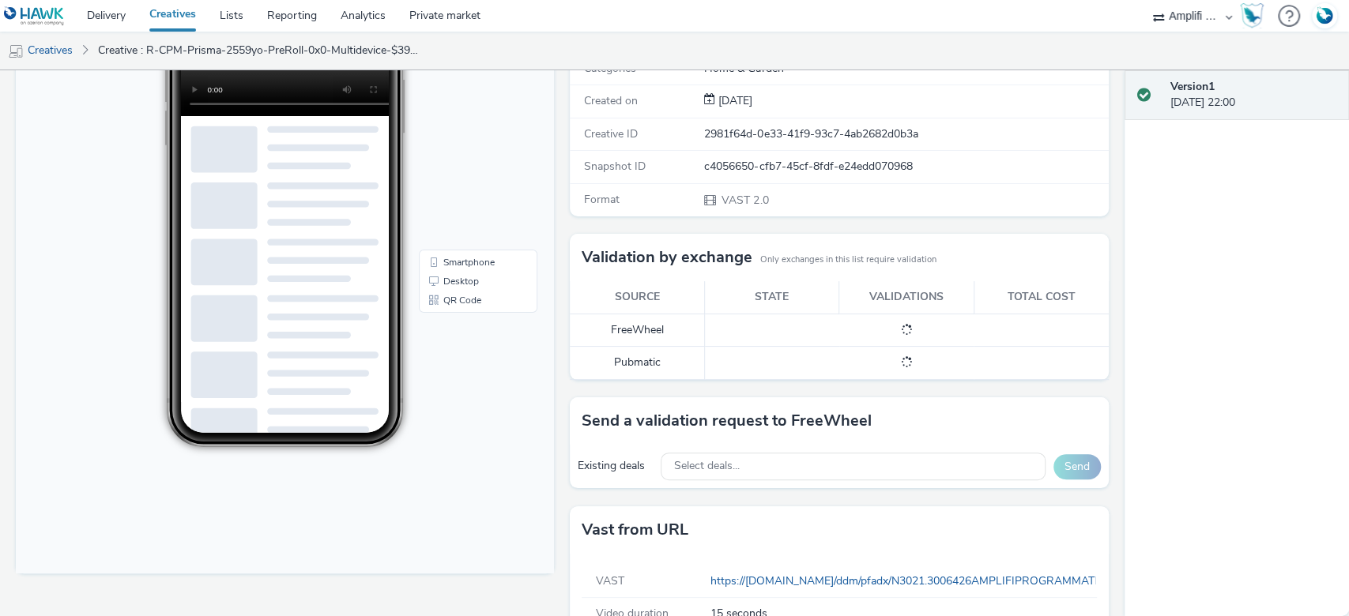
scroll to position [303, 0]
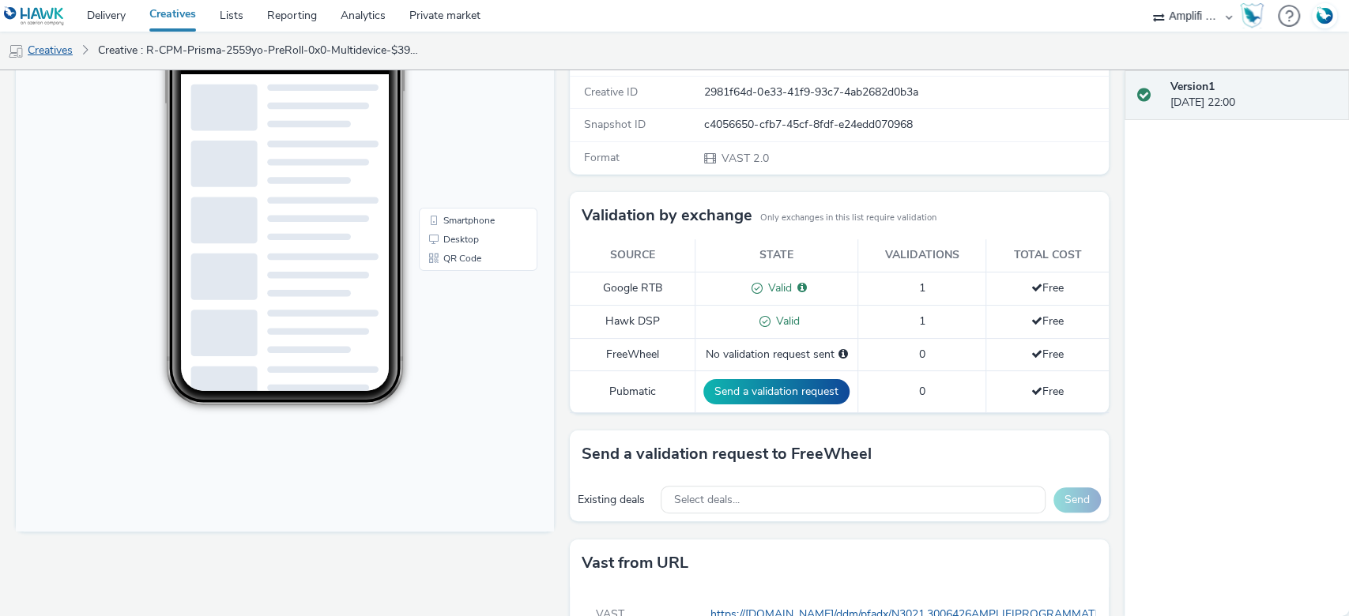
click at [57, 50] on link "Creatives" at bounding box center [40, 51] width 81 height 38
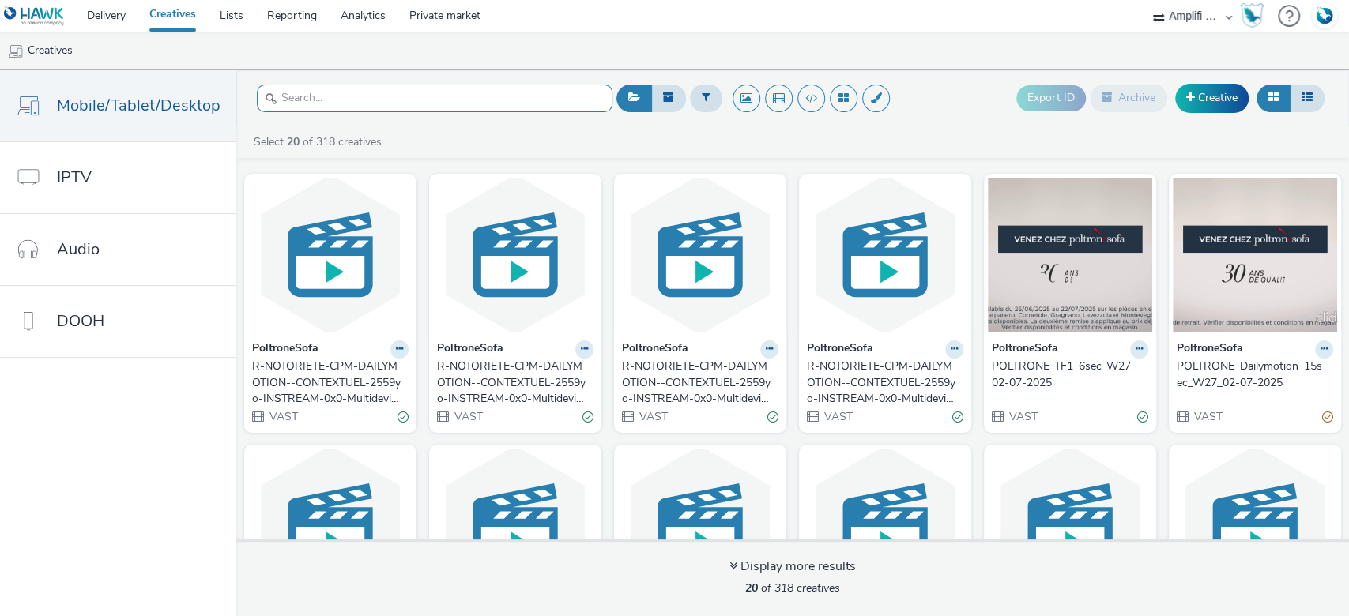
click at [379, 87] on input "text" at bounding box center [435, 99] width 356 height 28
paste input "R-CPM-Seedtag-Affinitaire-Outstream-1x1-Multidevice-$392445701$-P-Outstream-1x1…"
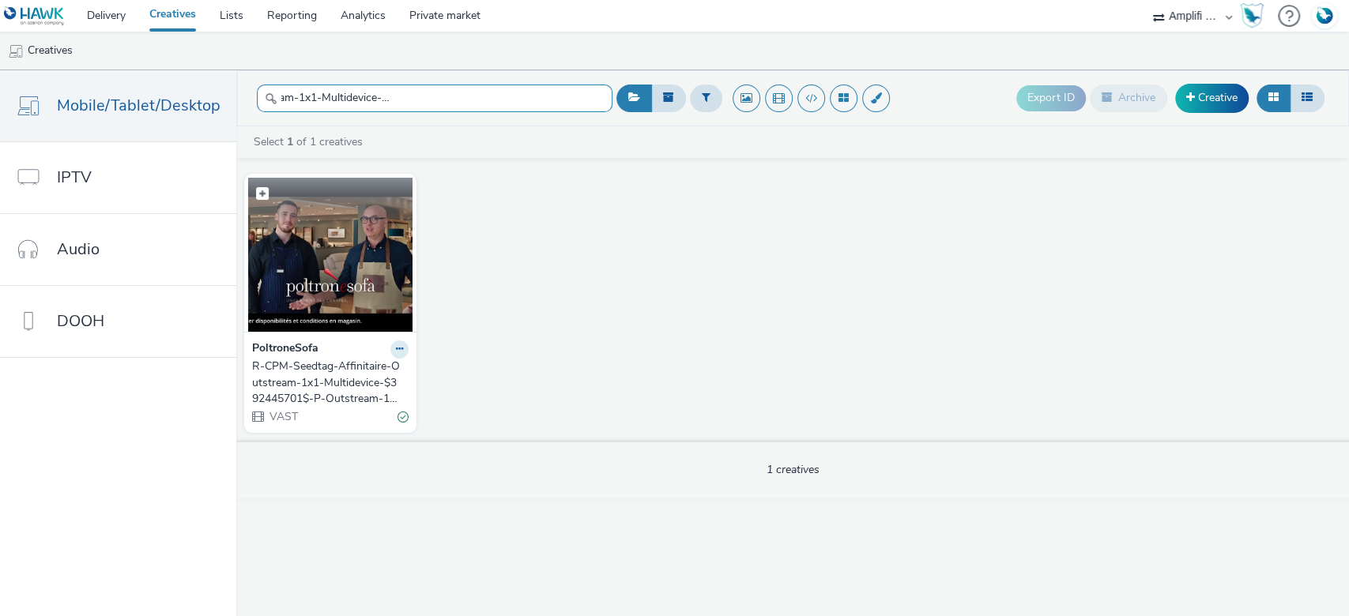
type input "R-CPM-Seedtag-Affinitaire-Outstream-1x1-Multidevice-$392445701$-P-Outstream-1x1…"
click at [314, 224] on img at bounding box center [330, 255] width 164 height 154
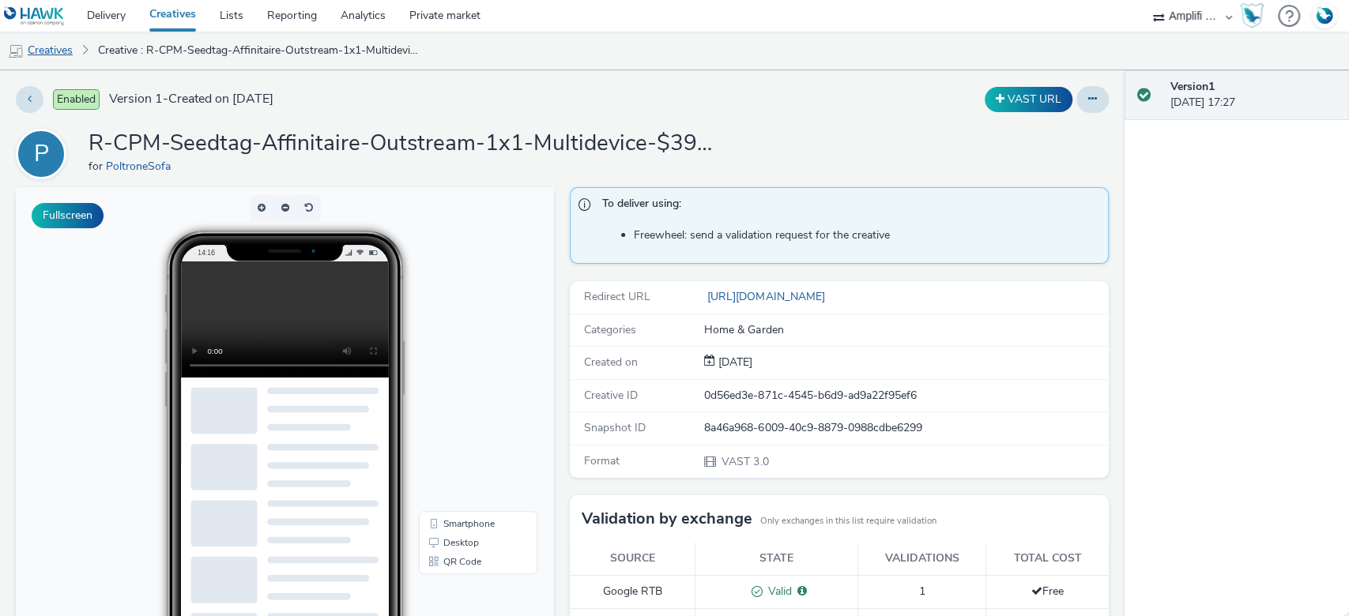
click at [61, 61] on link "Creatives" at bounding box center [40, 51] width 81 height 38
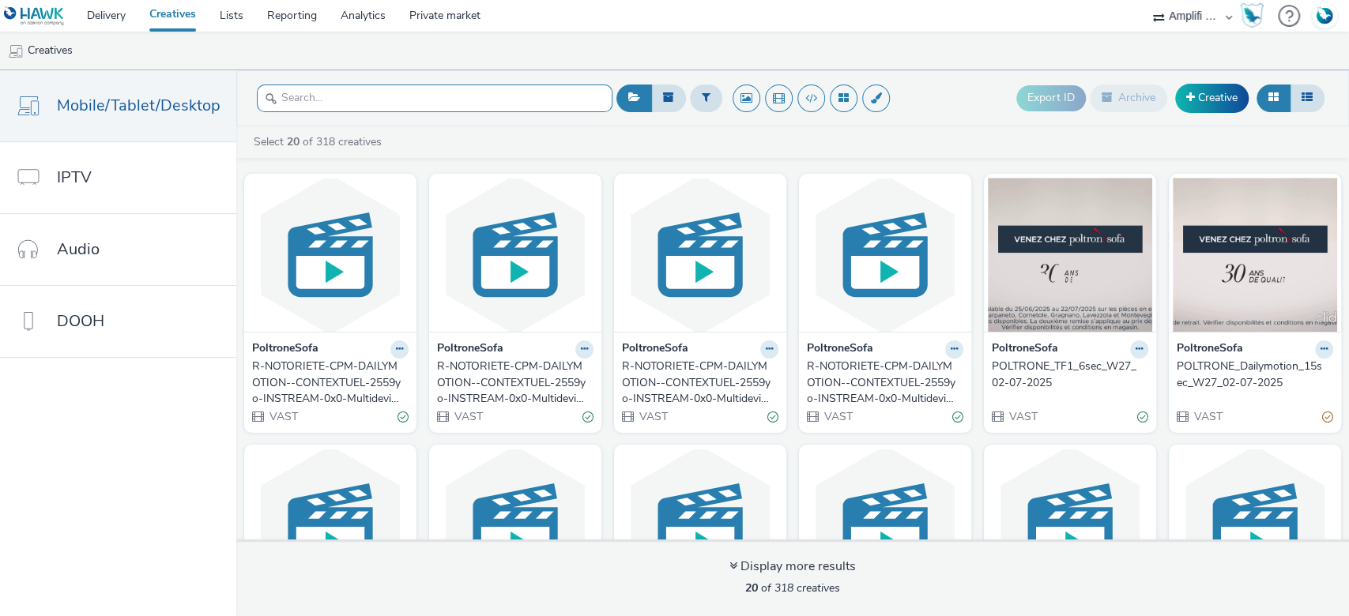
click at [328, 92] on input "text" at bounding box center [435, 99] width 356 height 28
paste input "R-CPM-Seedtag-Affinitaire-Outstream-1x1-Multidevice_$385569348$_W2_640x300"
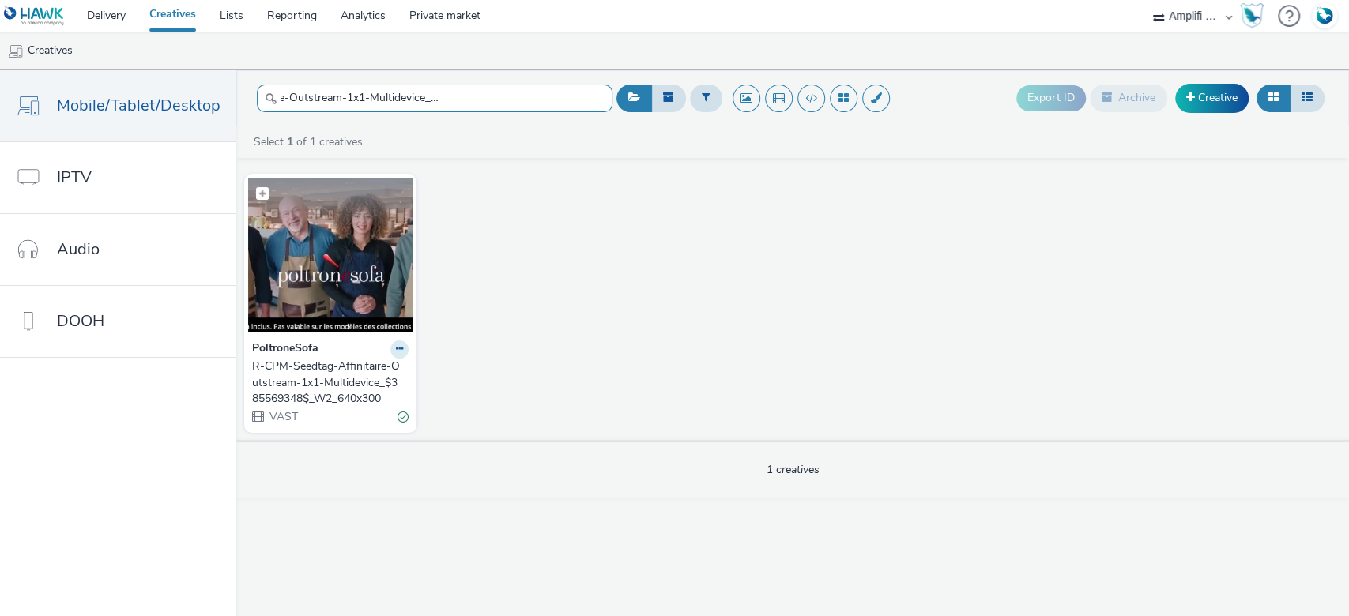
type input "R-CPM-Seedtag-Affinitaire-Outstream-1x1-Multidevice_$385569348$_W2_640x300"
click at [309, 269] on img at bounding box center [330, 255] width 164 height 154
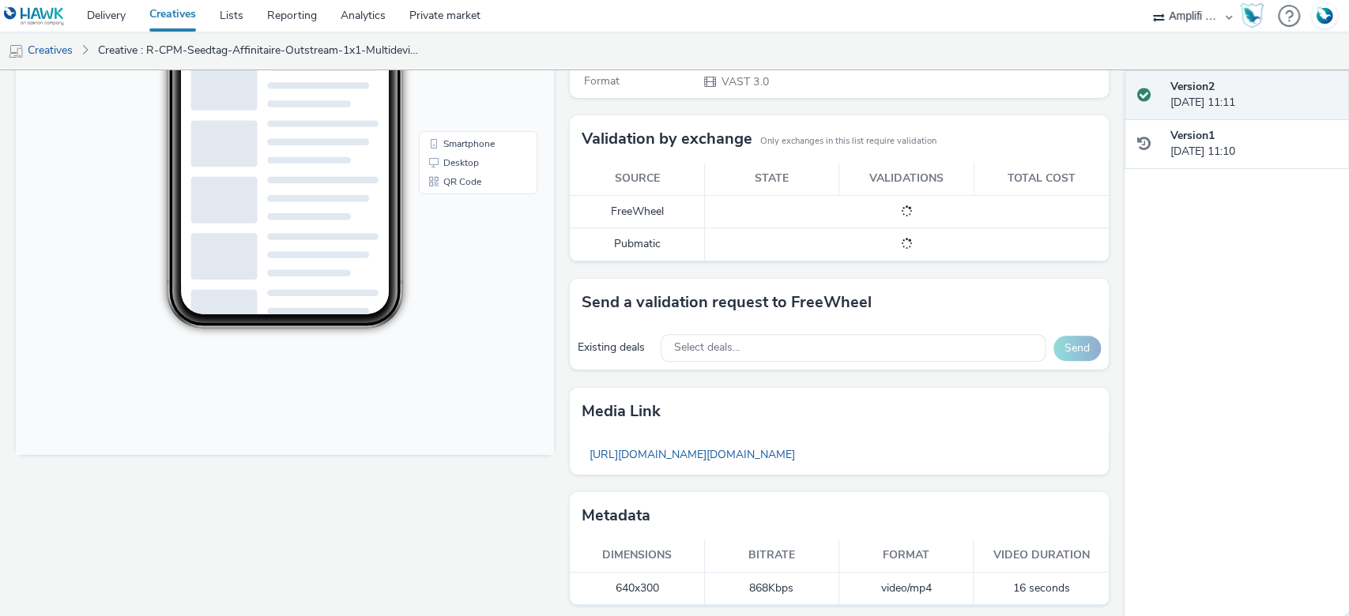
scroll to position [385, 0]
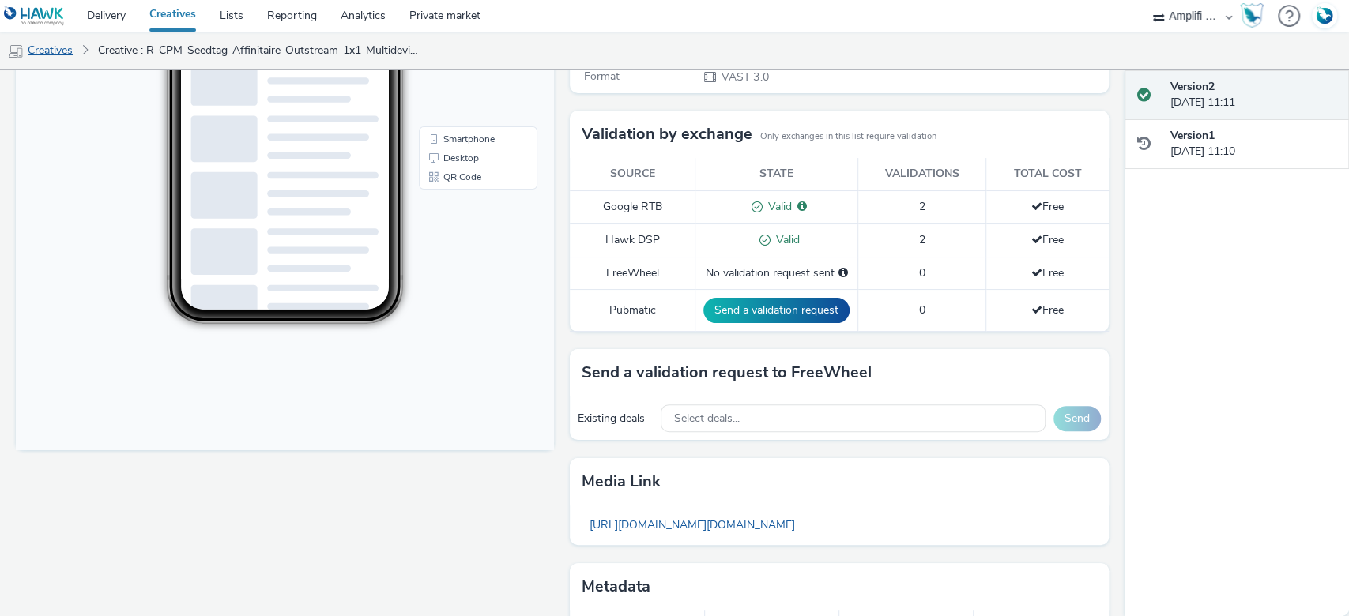
click at [51, 51] on link "Creatives" at bounding box center [40, 51] width 81 height 38
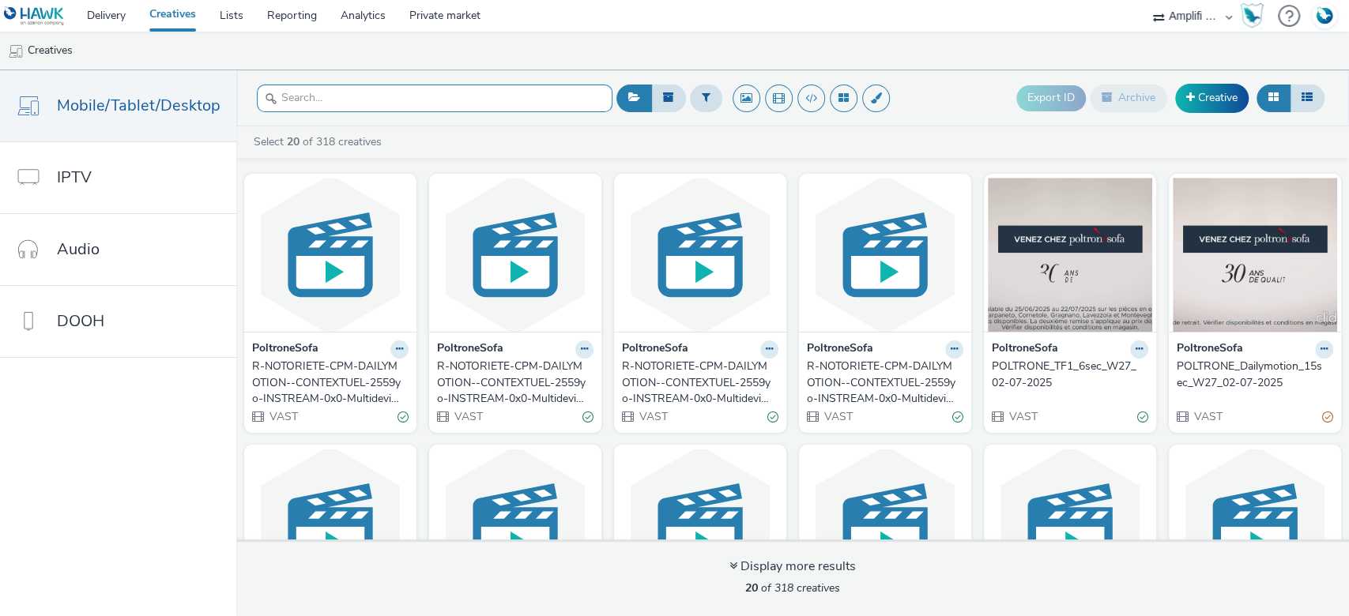
click at [297, 90] on input "text" at bounding box center [435, 99] width 356 height 28
paste input "R-CPM-Seedtag-Affinitaire-Outstream-1x1-Multidevice_$389119010$_P-Outstream-1x1…"
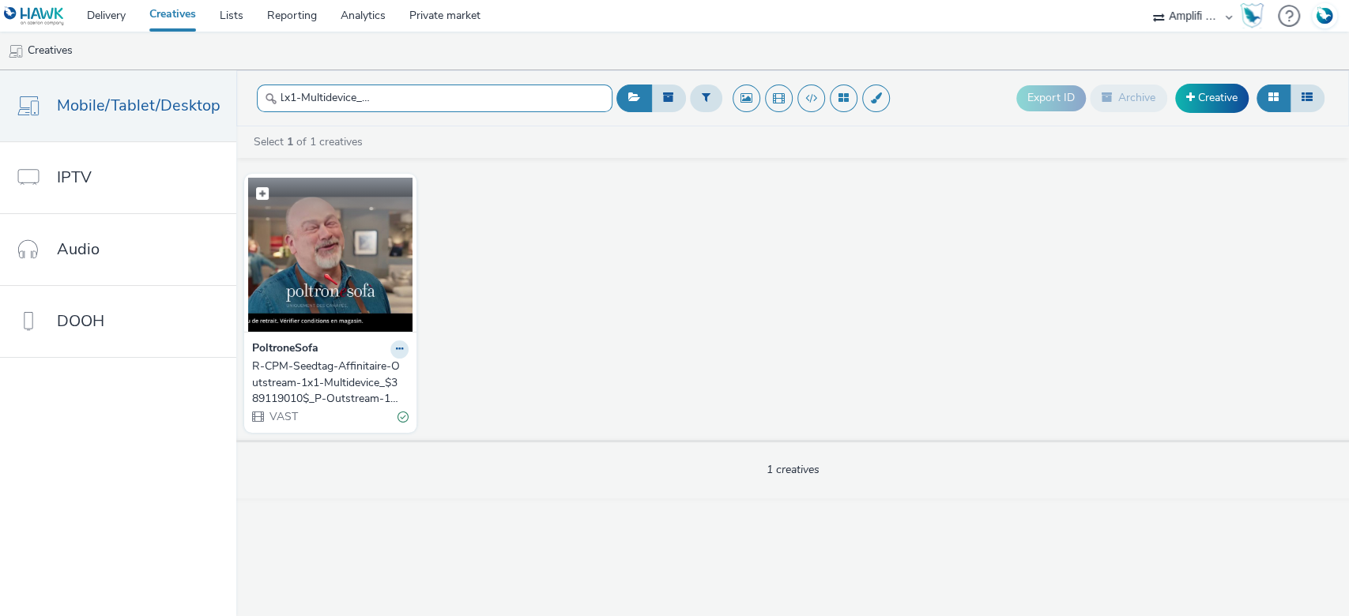
type input "R-CPM-Seedtag-Affinitaire-Outstream-1x1-Multidevice_$389119010$_P-Outstream-1x1…"
click at [318, 282] on img at bounding box center [330, 255] width 164 height 154
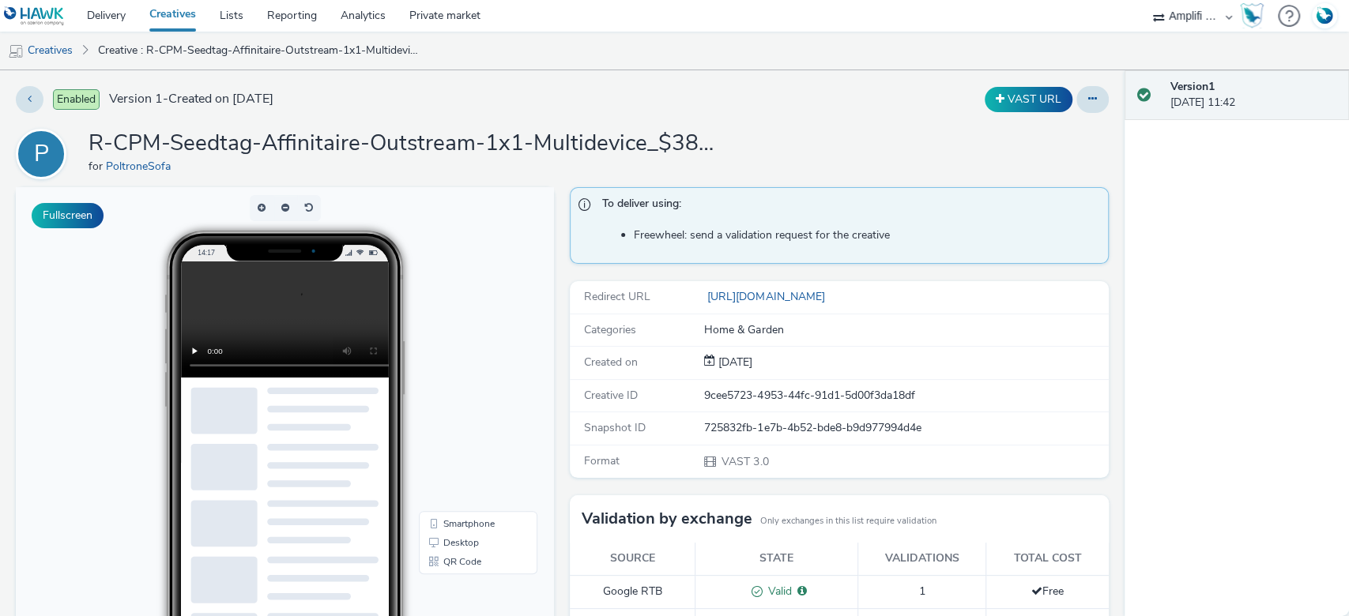
scroll to position [461, 0]
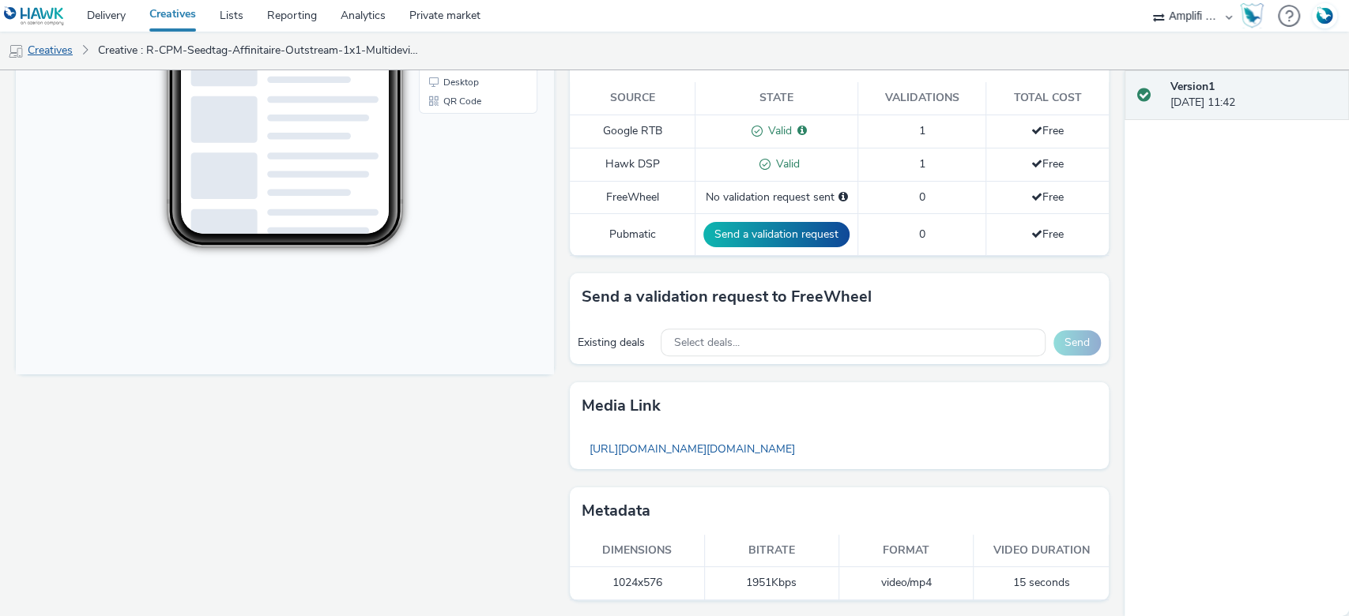
click at [51, 54] on link "Creatives" at bounding box center [40, 51] width 81 height 38
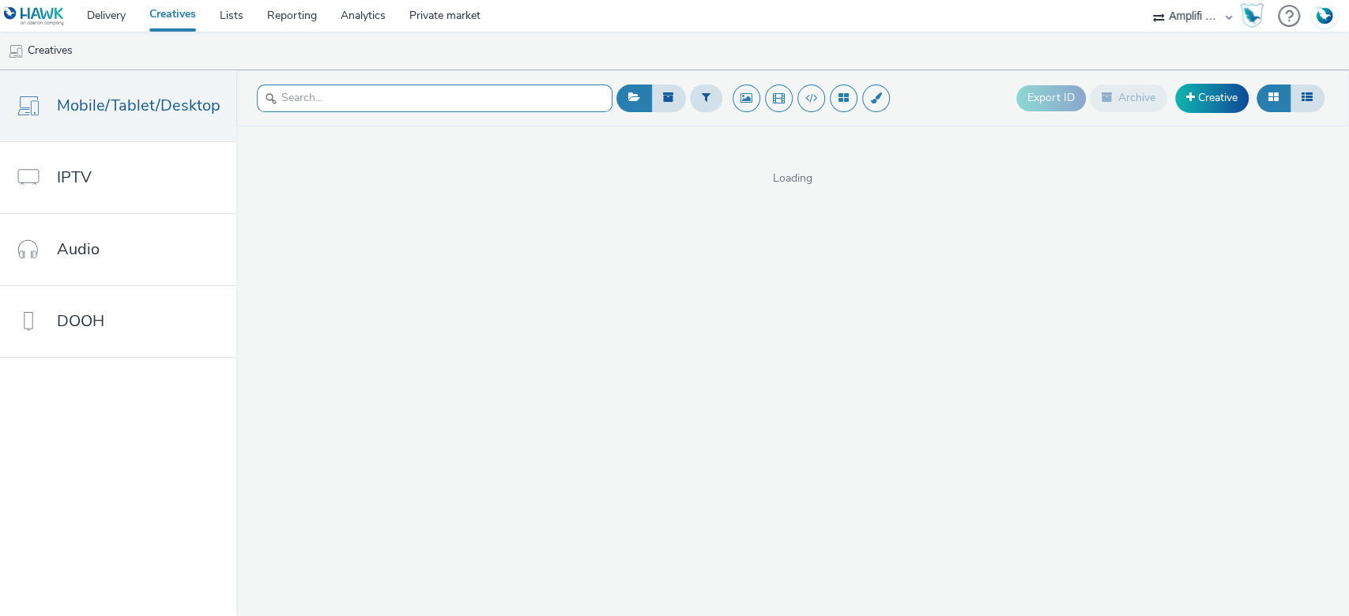
click at [312, 92] on input "text" at bounding box center [435, 99] width 356 height 28
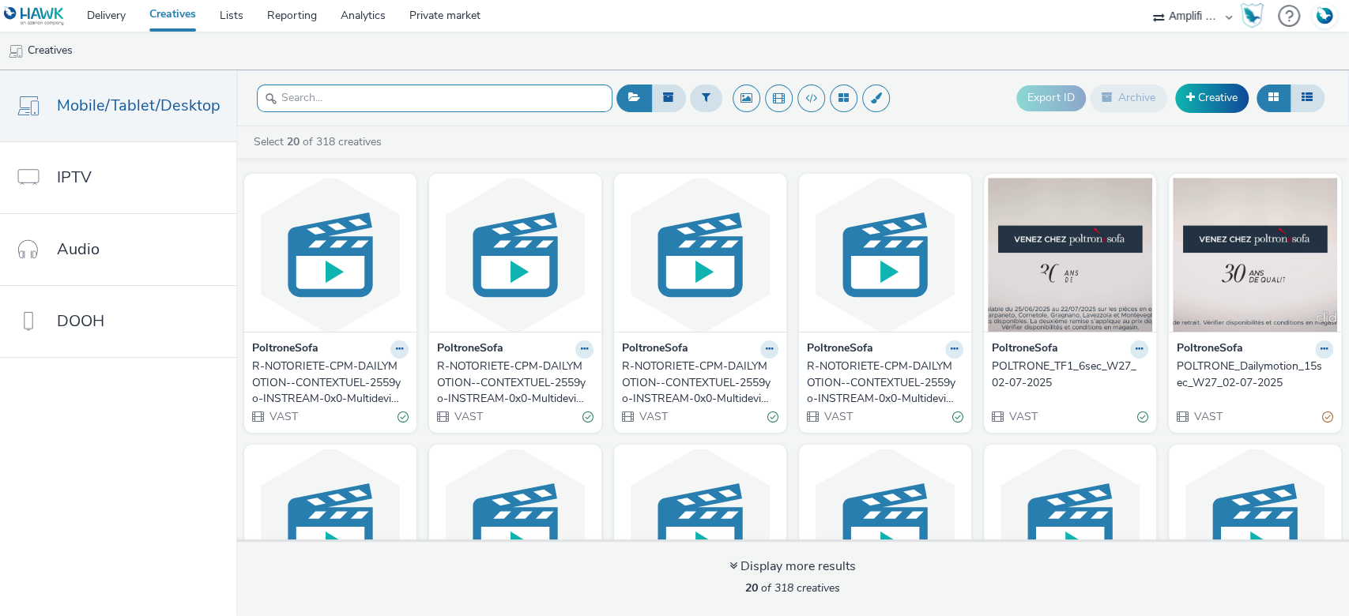
paste input "R-CPM-Seedtag-Affinitaire-Outstream-1x1-Multidevice_$389119010$_P-Outstream-1x1…"
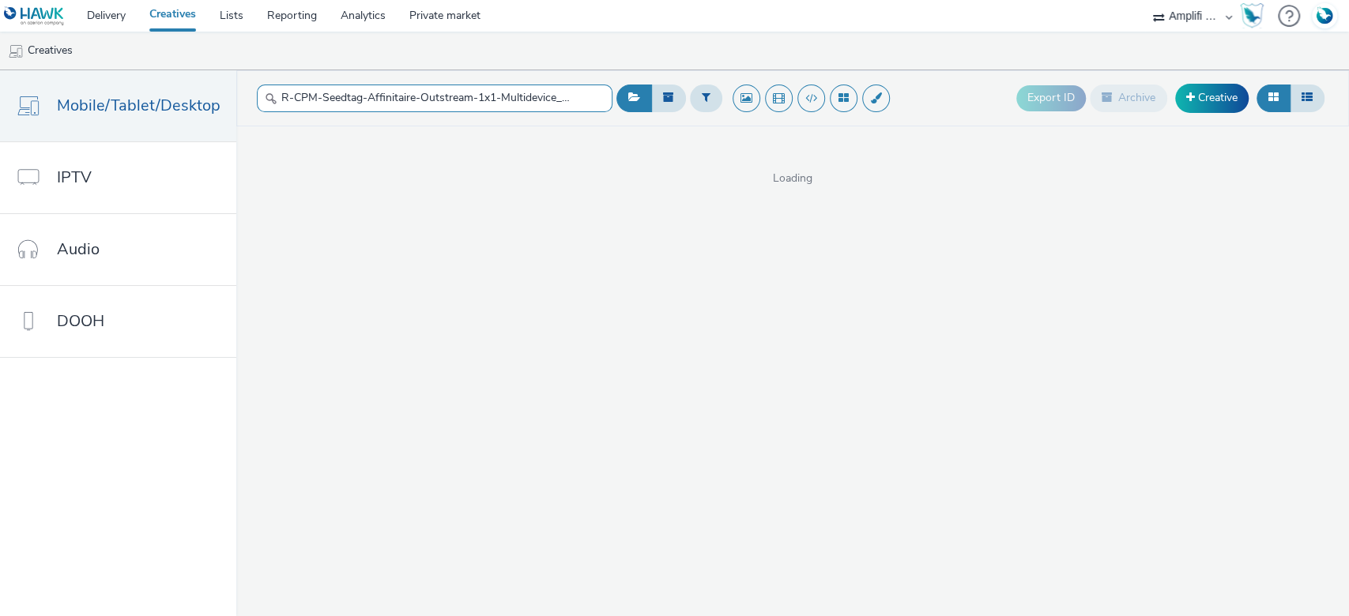
scroll to position [0, 205]
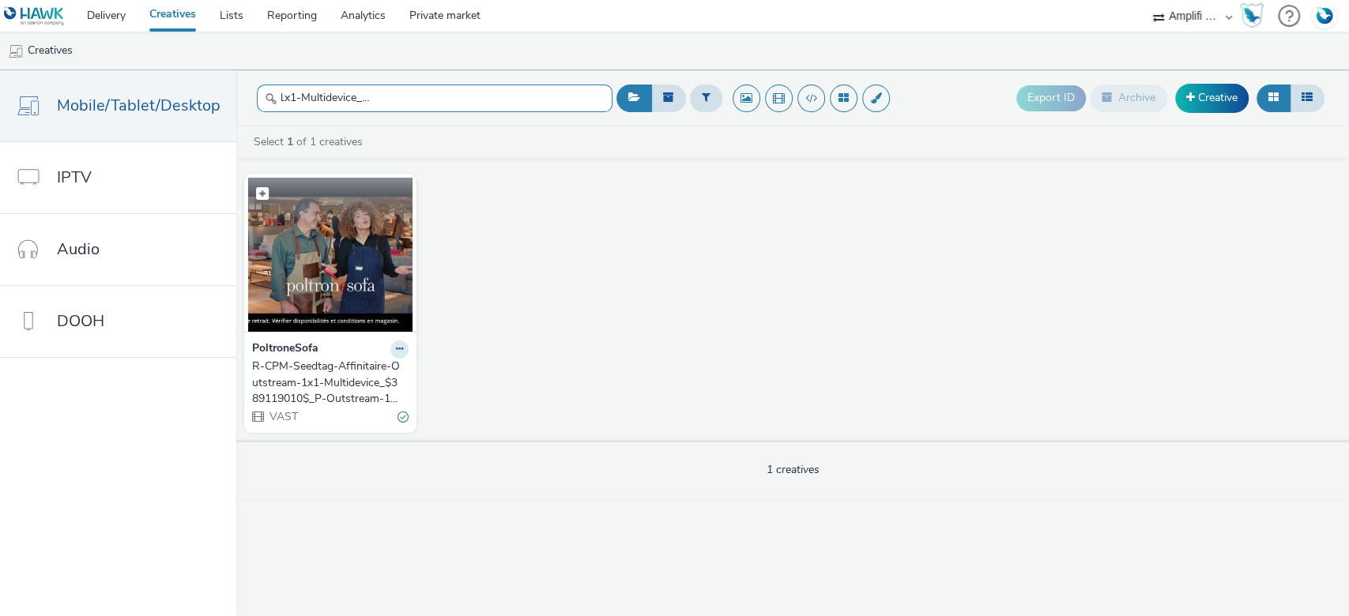
type input "R-CPM-Seedtag-Affinitaire-Outstream-1x1-Multidevice_$389119010$_P-Outstream-1x1…"
click at [327, 263] on img at bounding box center [330, 255] width 164 height 154
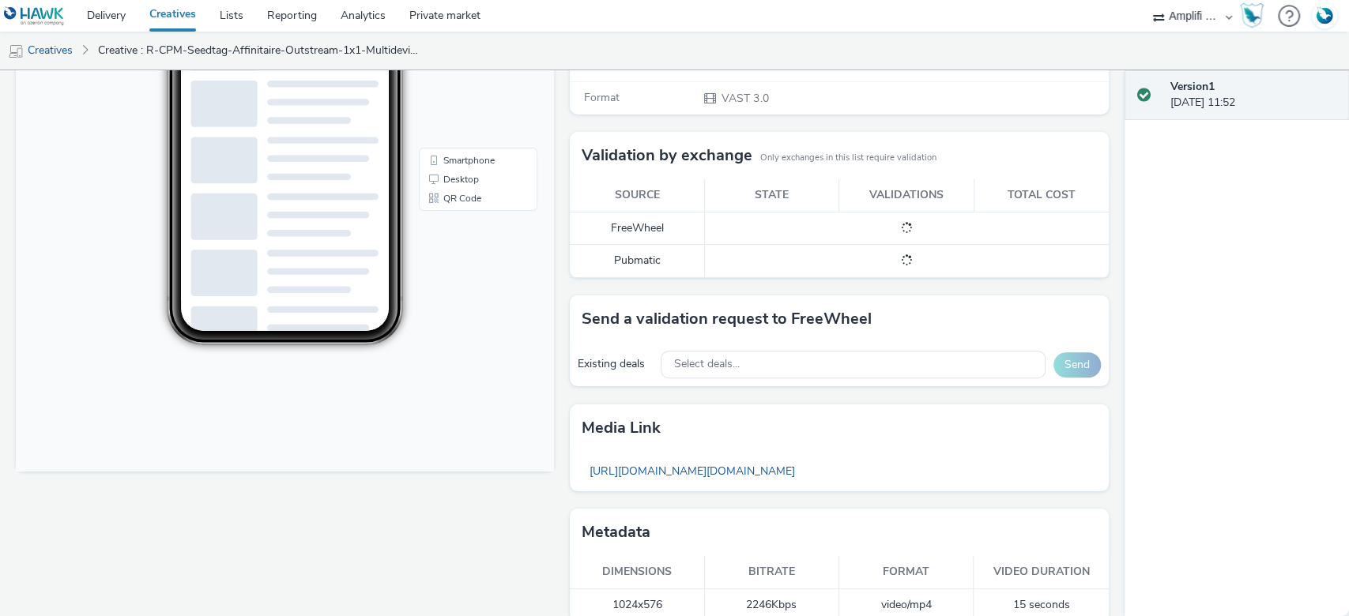
scroll to position [385, 0]
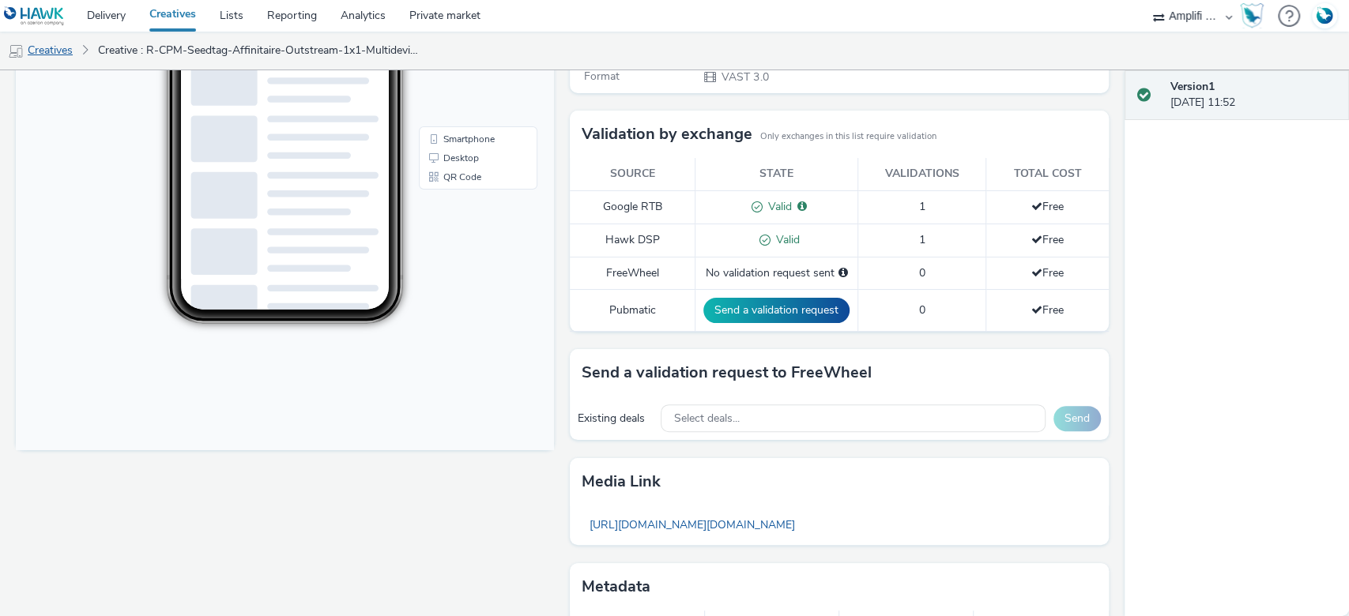
click at [64, 47] on link "Creatives" at bounding box center [40, 51] width 81 height 38
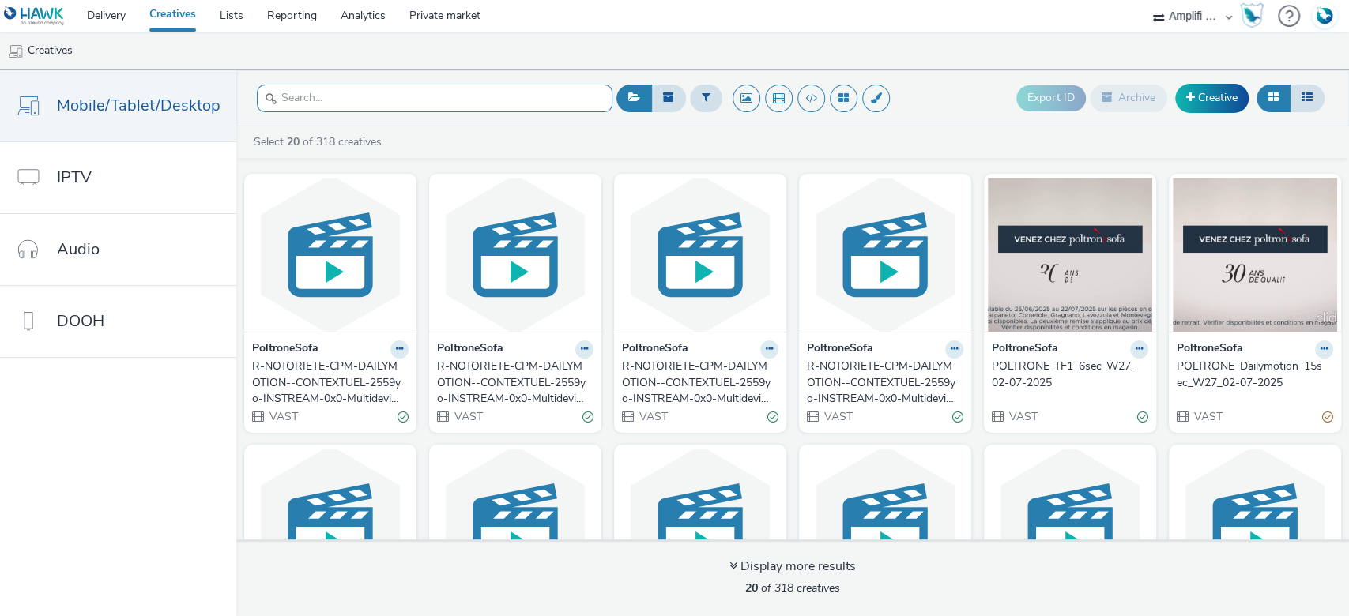
click at [429, 99] on input "text" at bounding box center [435, 99] width 356 height 28
paste input "R-CPM-Seedtag-Affinitaire-Outstream-1x1-Multidevice_$389119010$_W9"
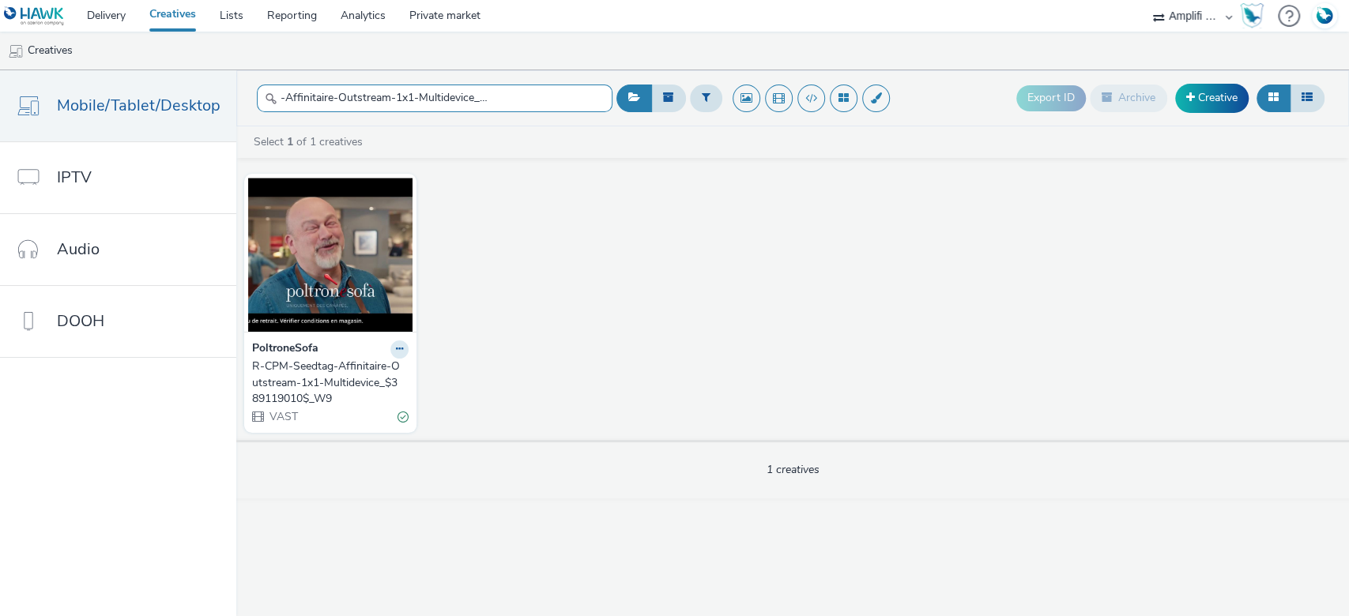
type input "R-CPM-Seedtag-Affinitaire-Outstream-1x1-Multidevice_$389119010$_W9"
click at [345, 178] on figcaption at bounding box center [330, 152] width 164 height 51
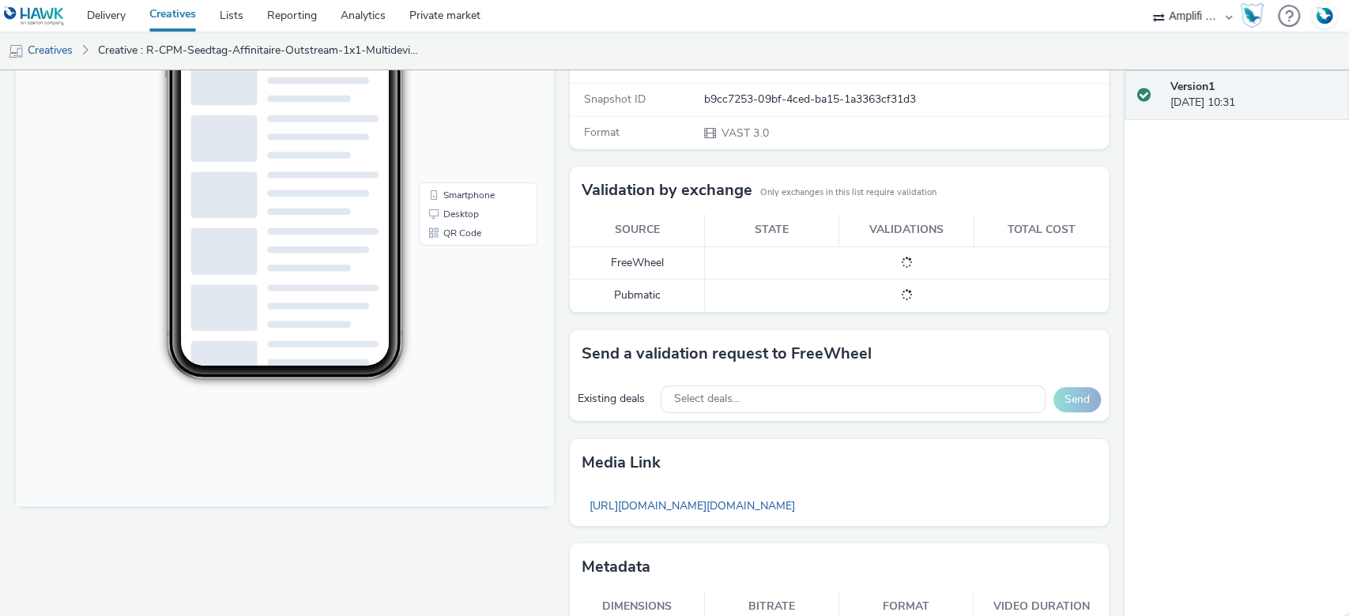
scroll to position [385, 0]
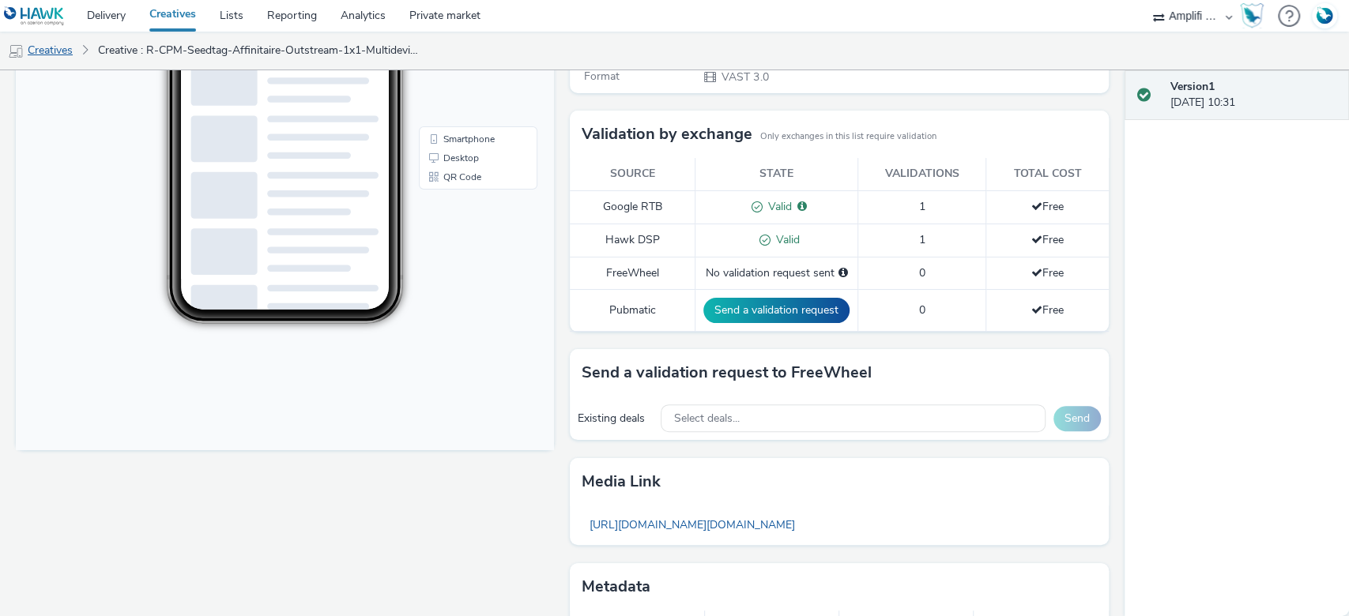
click at [42, 41] on link "Creatives" at bounding box center [40, 51] width 81 height 38
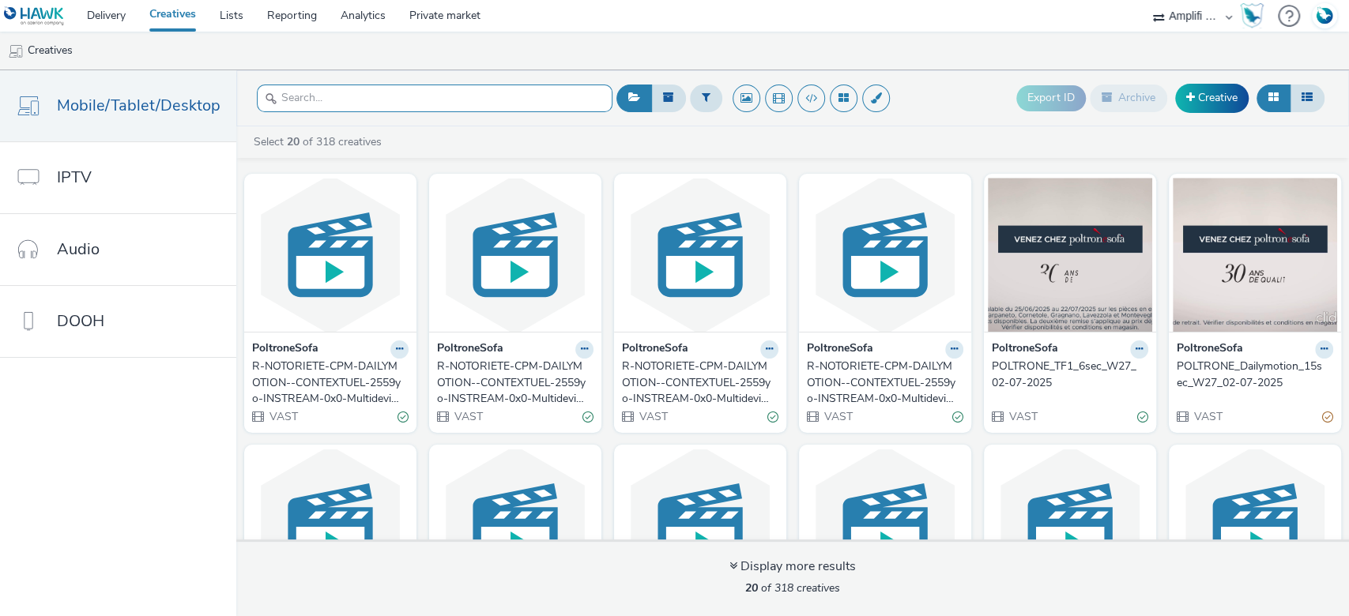
click at [337, 95] on input "text" at bounding box center [435, 99] width 356 height 28
paste input "R-VISIBILITE-CPM-DAILYMOTION-AUTRES-CONTEXTUEL-2559yo-InStream-0x0-Multidevice-…"
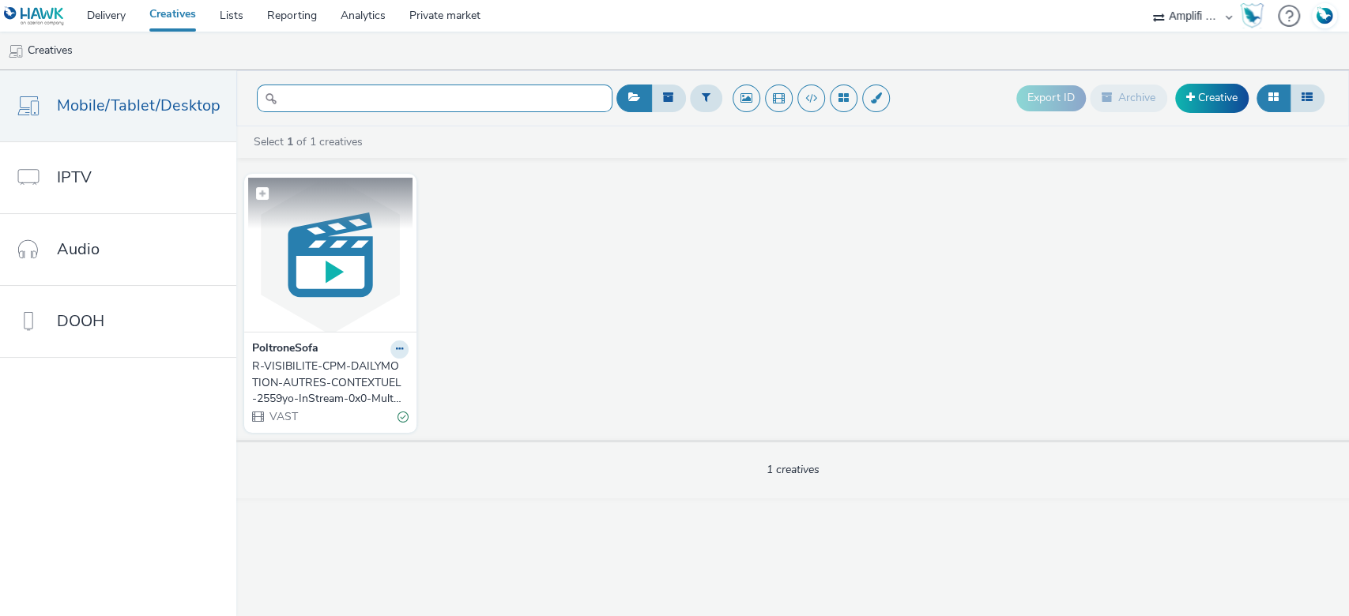
type input "R-VISIBILITE-CPM-DAILYMOTION-AUTRES-CONTEXTUEL-2559yo-InStream-0x0-Multidevice-…"
click at [321, 229] on img at bounding box center [330, 255] width 164 height 154
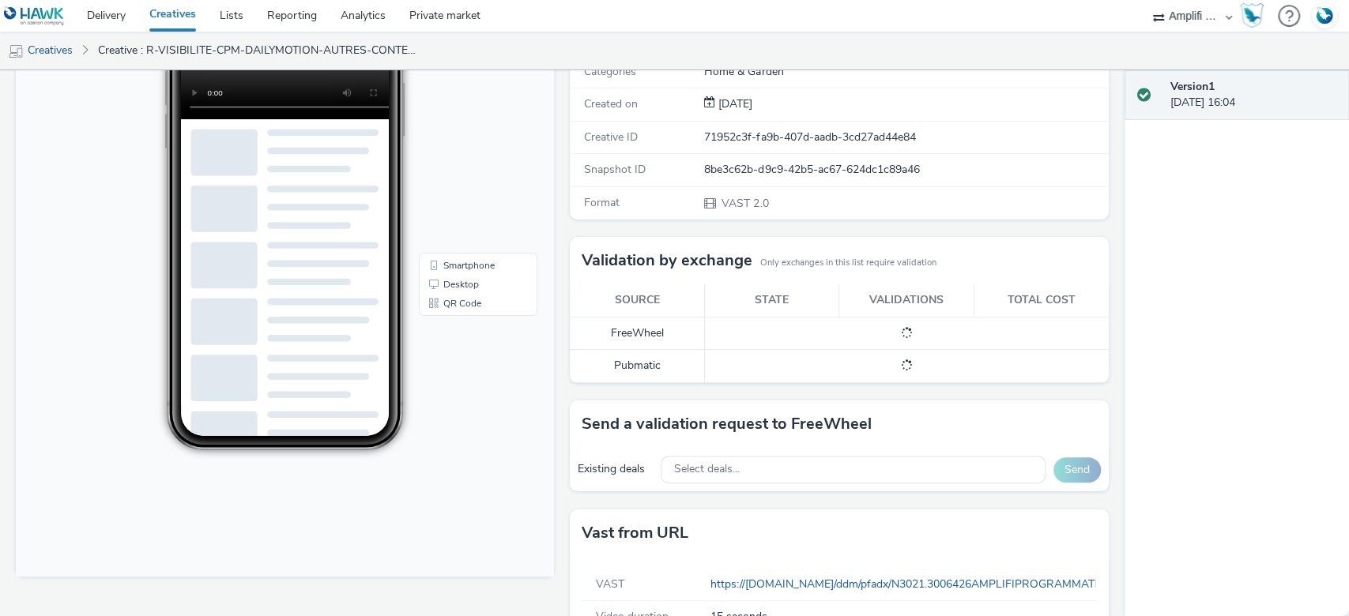
scroll to position [303, 0]
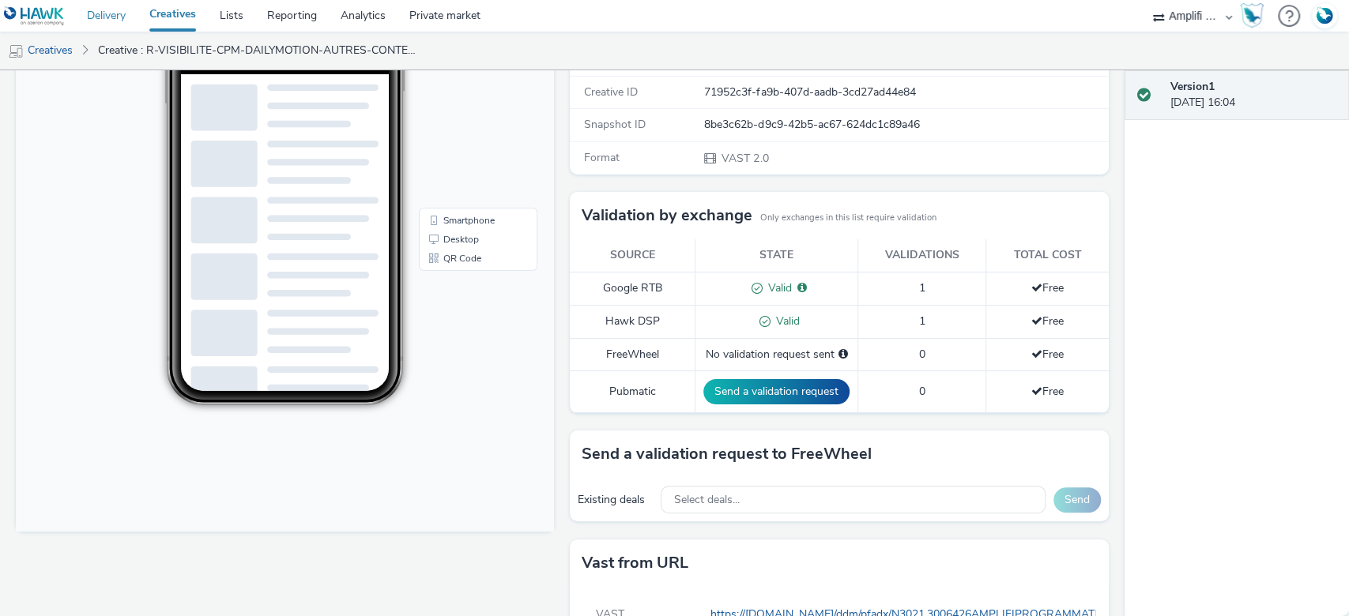
click at [99, 7] on link "Delivery" at bounding box center [106, 16] width 62 height 32
